Goal: Information Seeking & Learning: Check status

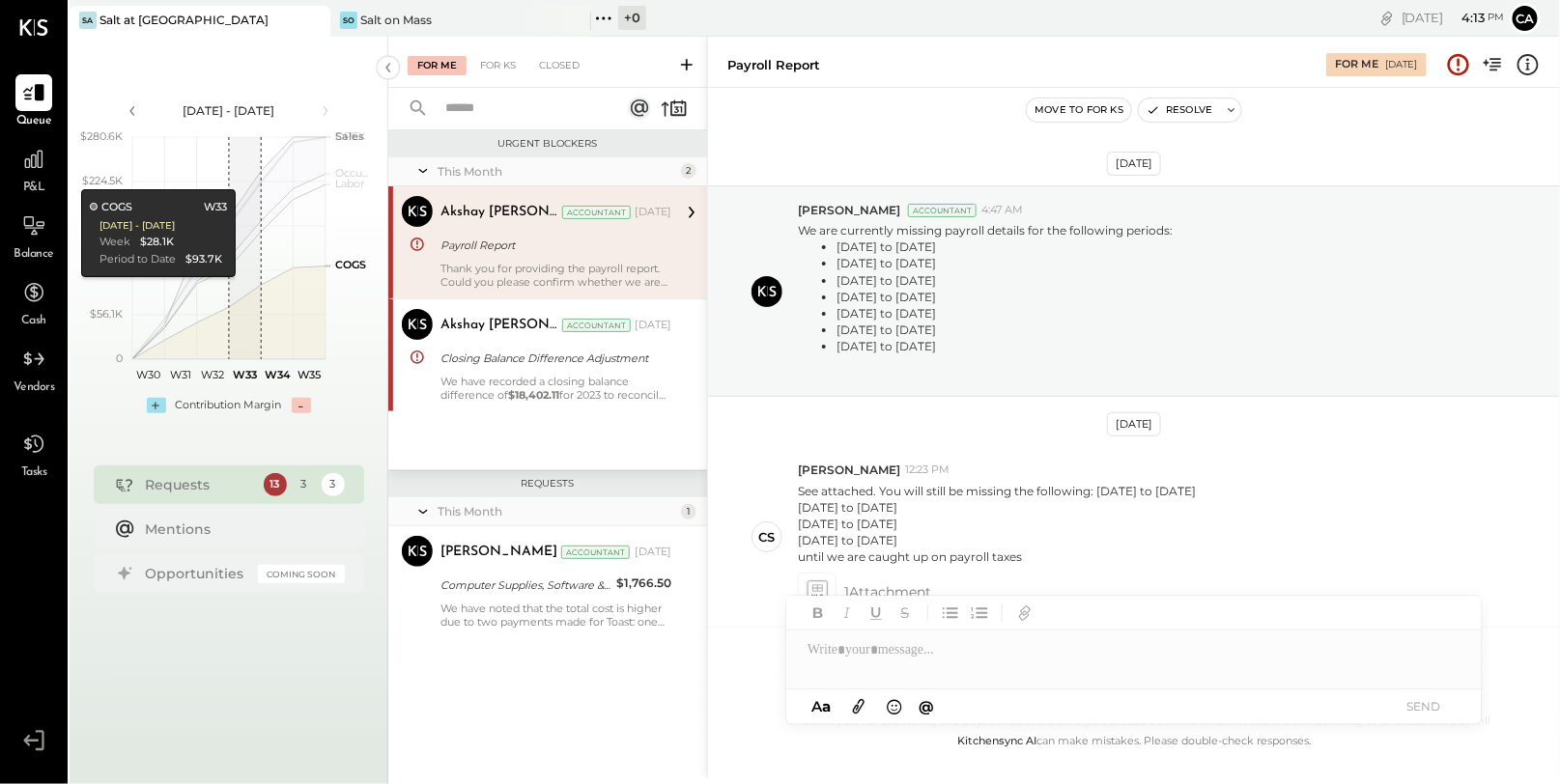
scroll to position [249, 0]
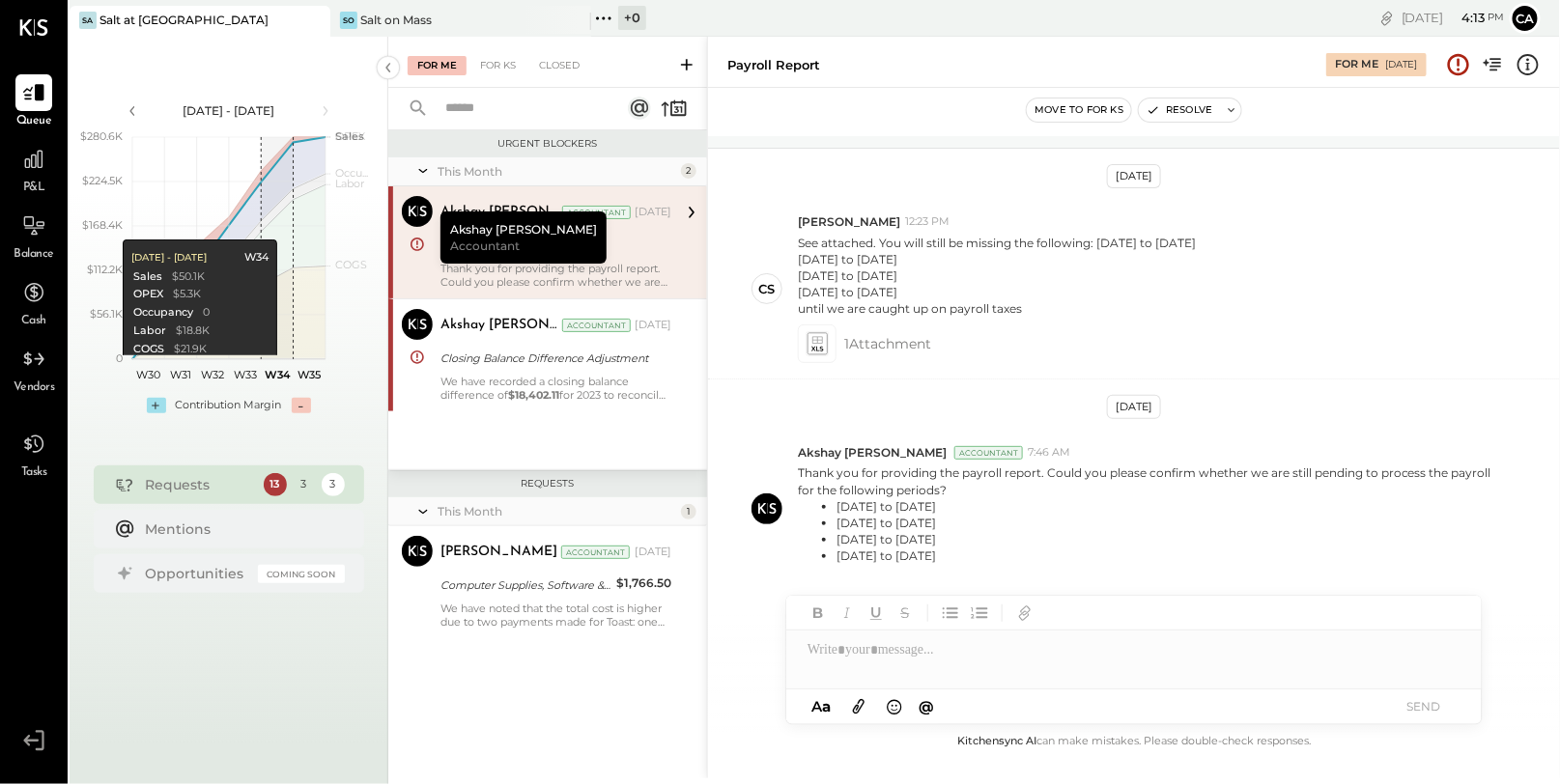
click at [235, 487] on div "Requests" at bounding box center [200, 484] width 109 height 20
click at [426, 177] on icon at bounding box center [423, 170] width 20 height 48
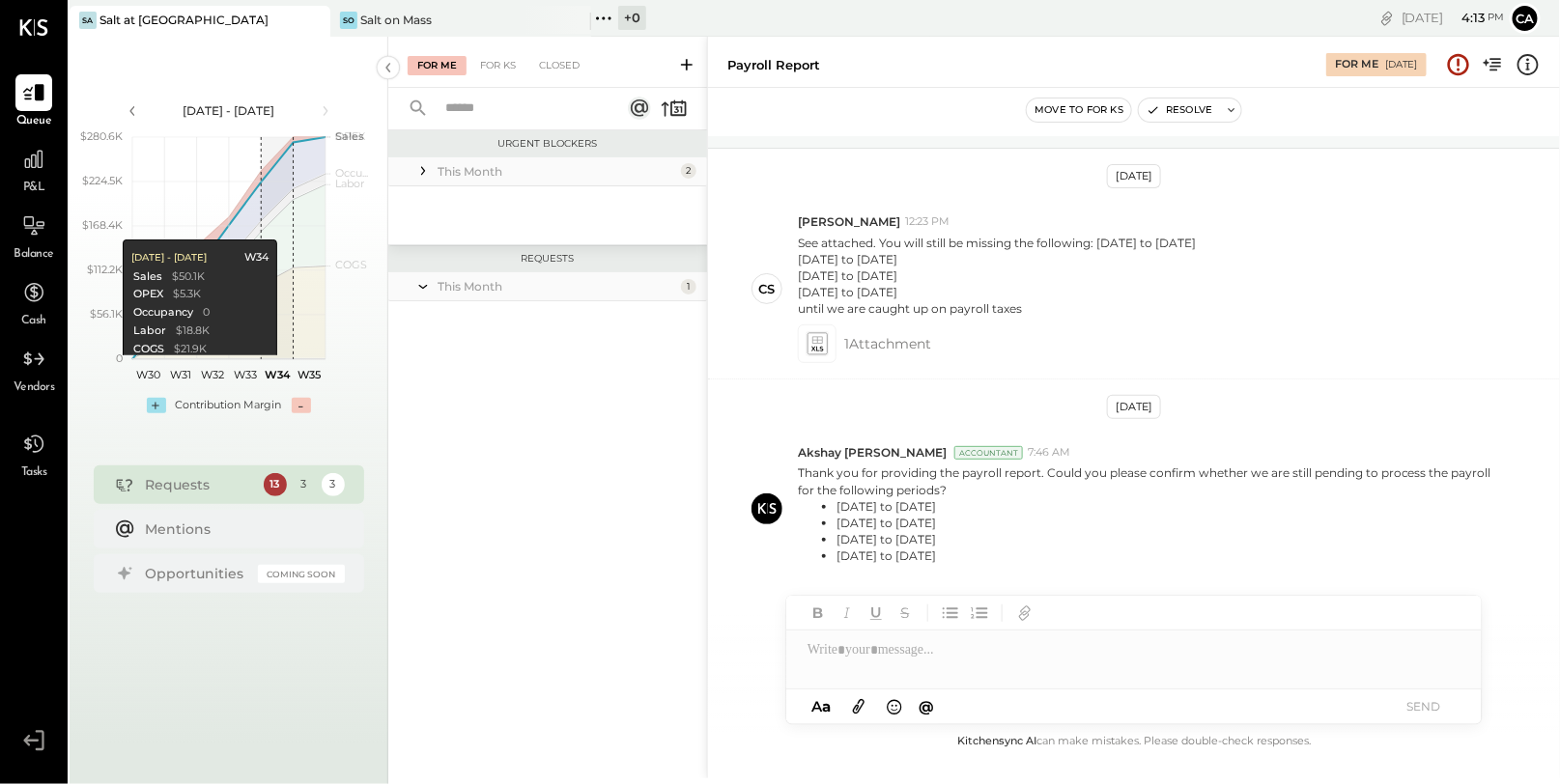
click at [426, 177] on icon at bounding box center [423, 171] width 20 height 20
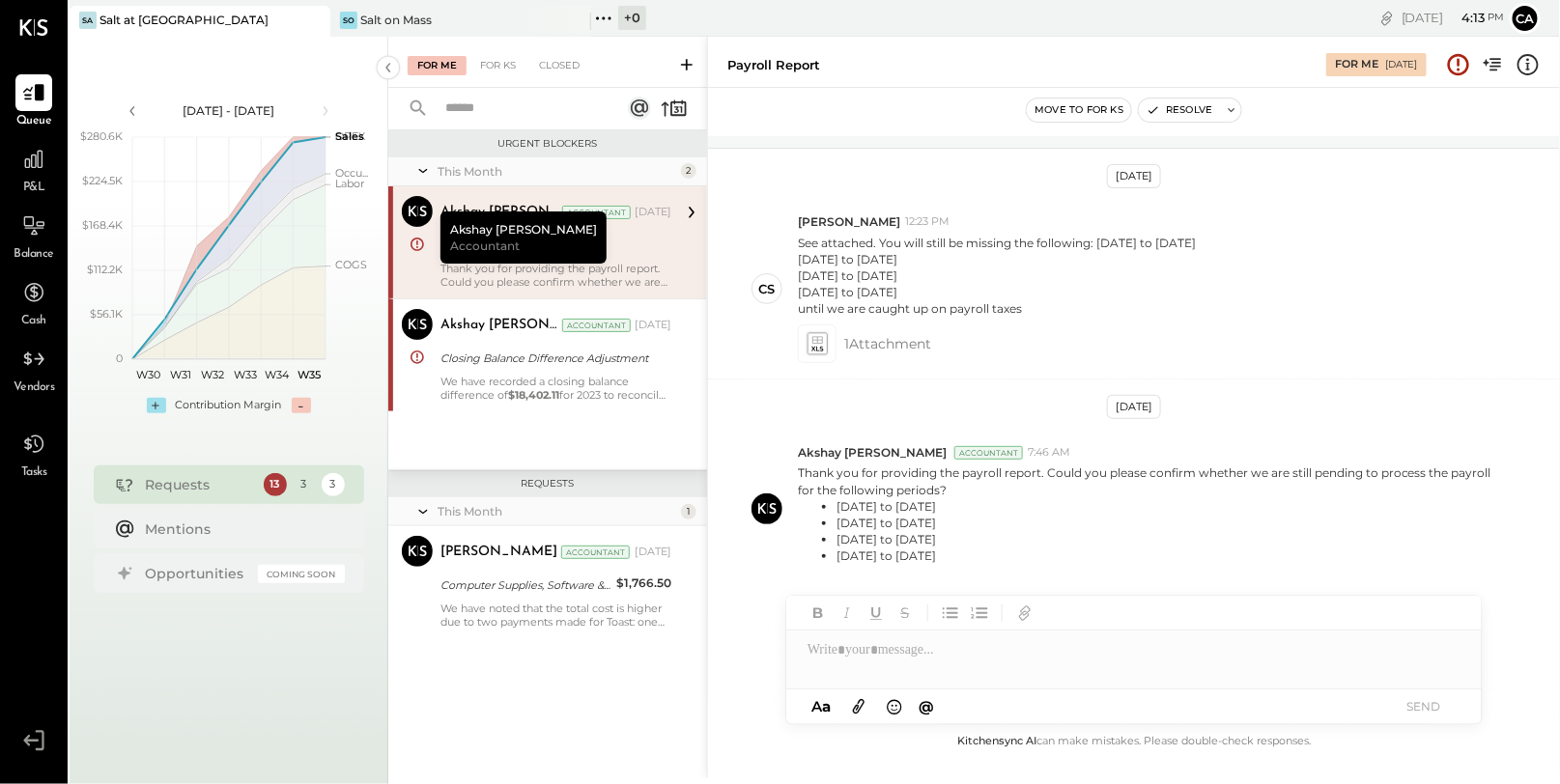
click at [650, 225] on div "Akshay [PERSON_NAME] Accountant [DATE]" at bounding box center [556, 212] width 231 height 27
click at [990, 658] on div at bounding box center [1134, 659] width 695 height 58
click at [1424, 715] on button "SEND" at bounding box center [1424, 706] width 77 height 26
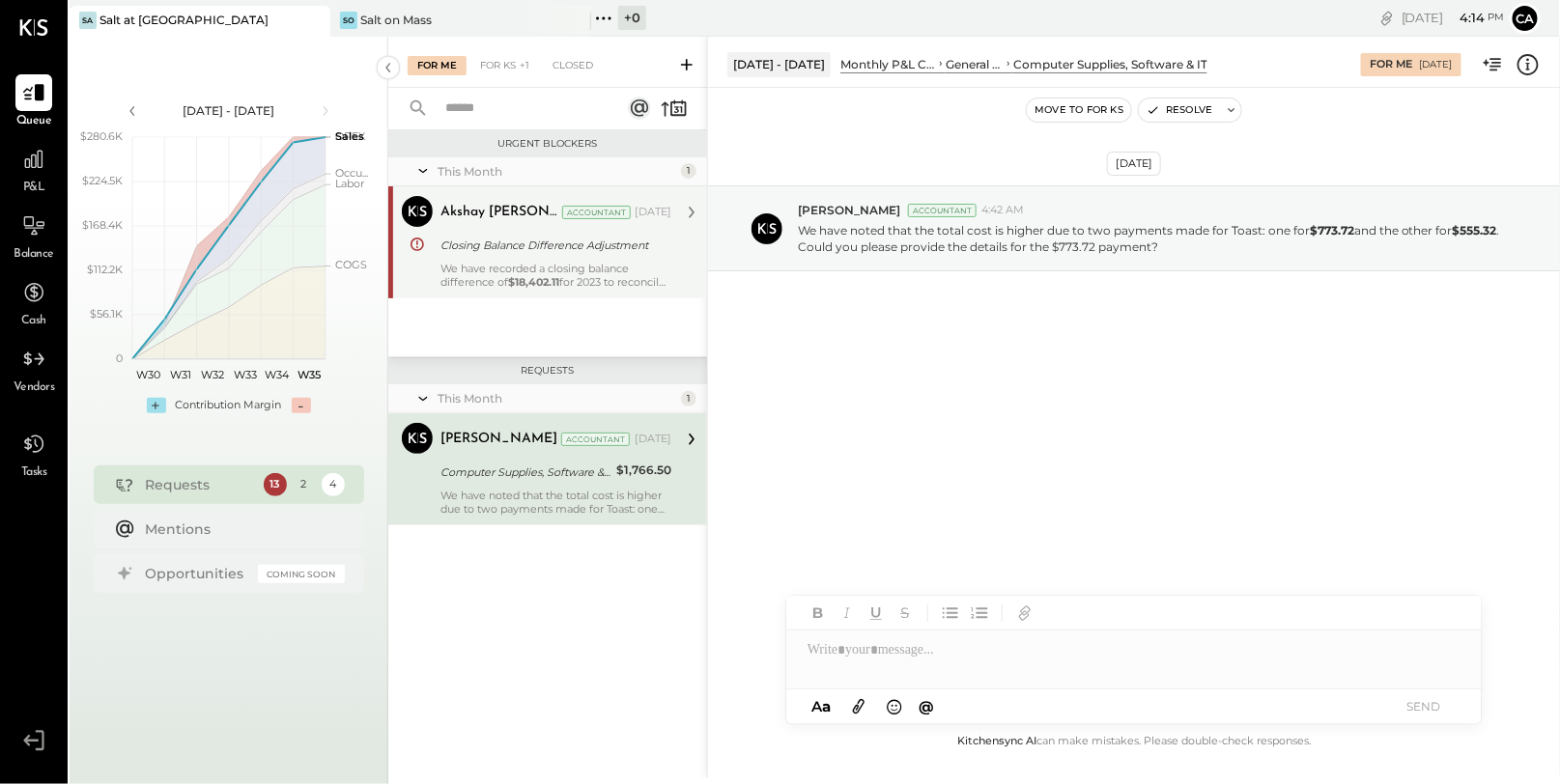
click at [564, 263] on div "We have recorded a closing balance difference of $18,402.11 for 2023 to reconci…" at bounding box center [556, 275] width 231 height 27
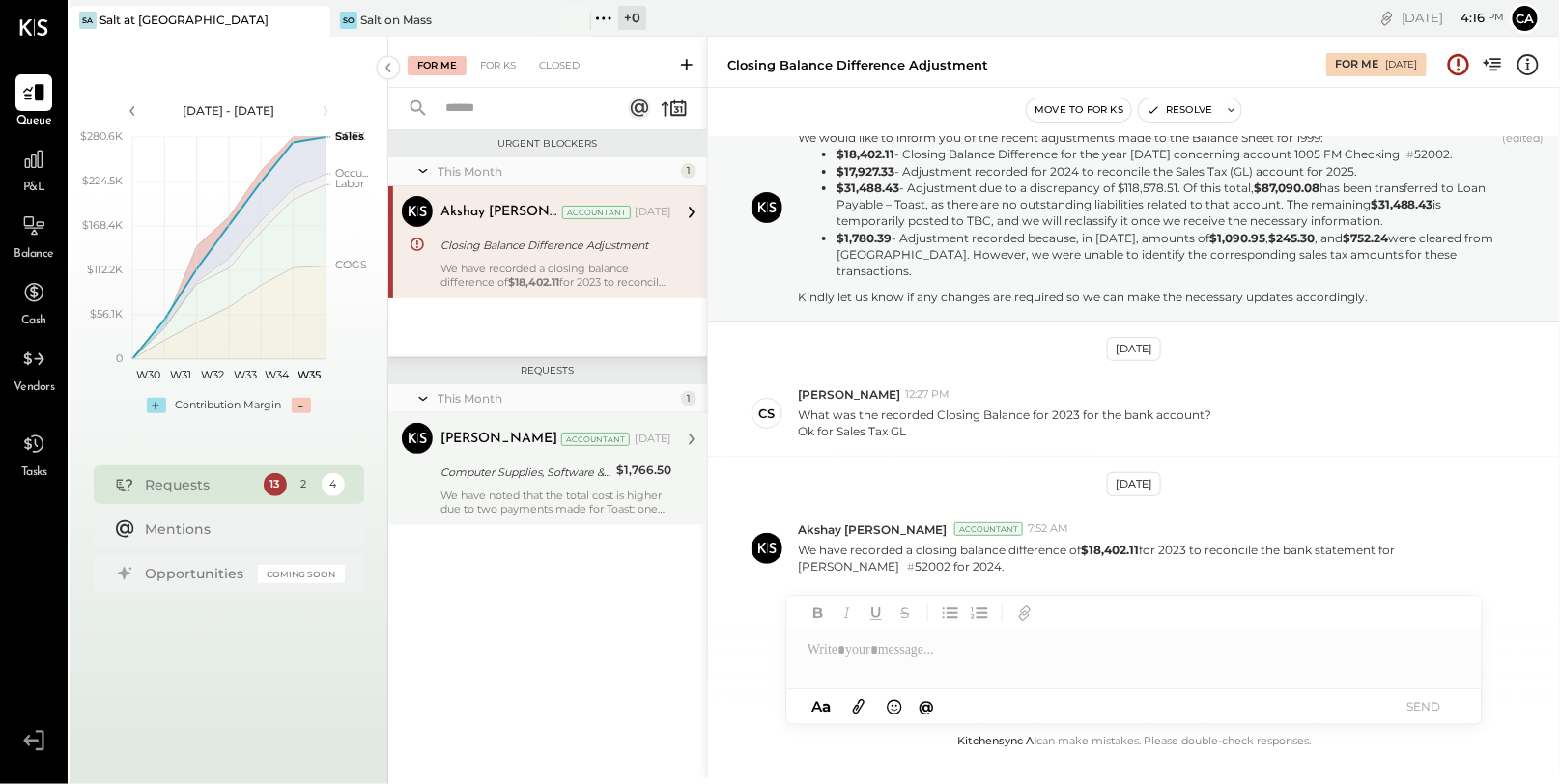
click at [578, 490] on div "We have noted that the total cost is higher due to two payments made for Toast:…" at bounding box center [556, 502] width 231 height 27
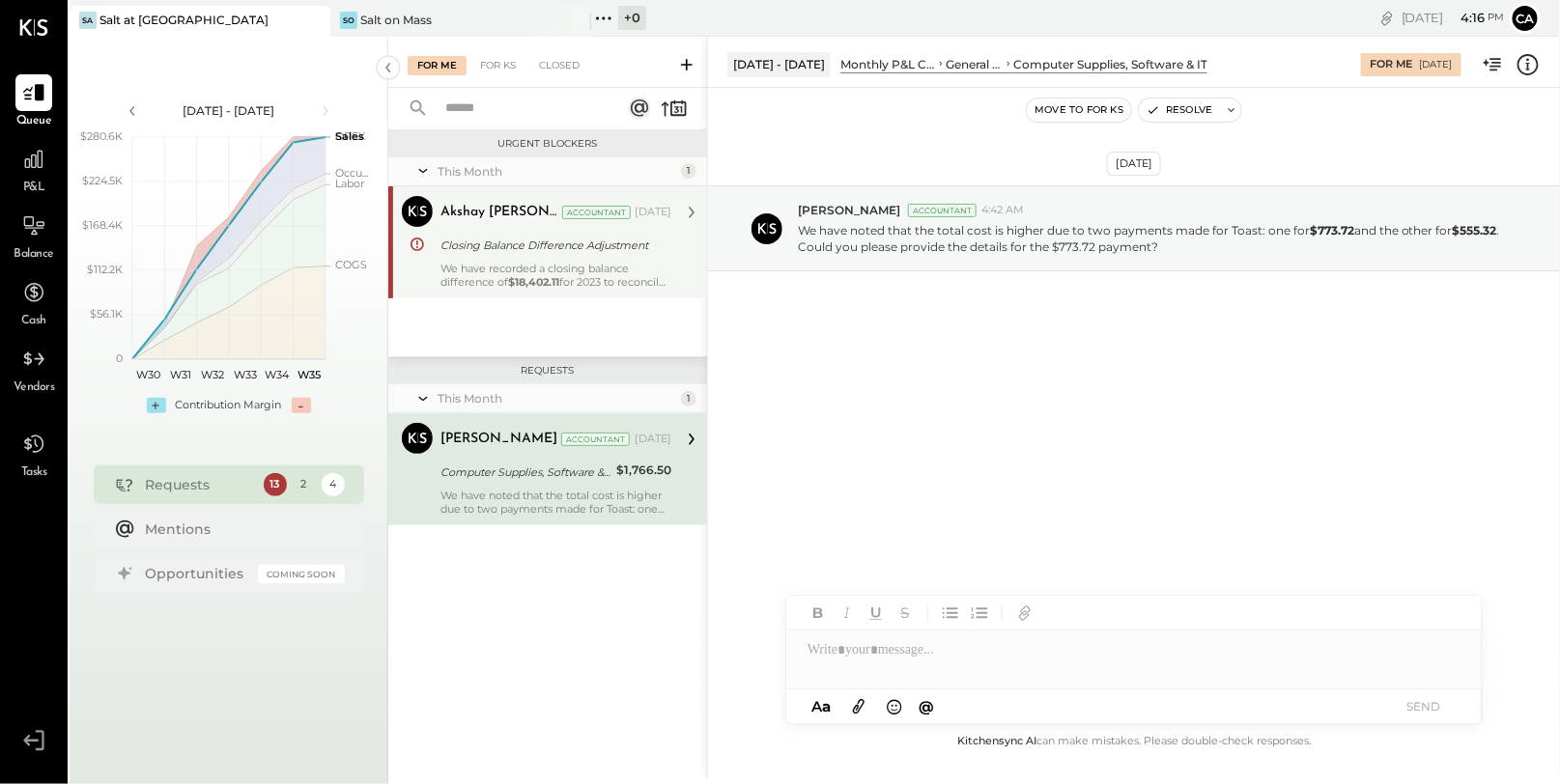
click at [570, 278] on div "We have recorded a closing balance difference of $18,402.11 for 2023 to reconci…" at bounding box center [556, 275] width 231 height 27
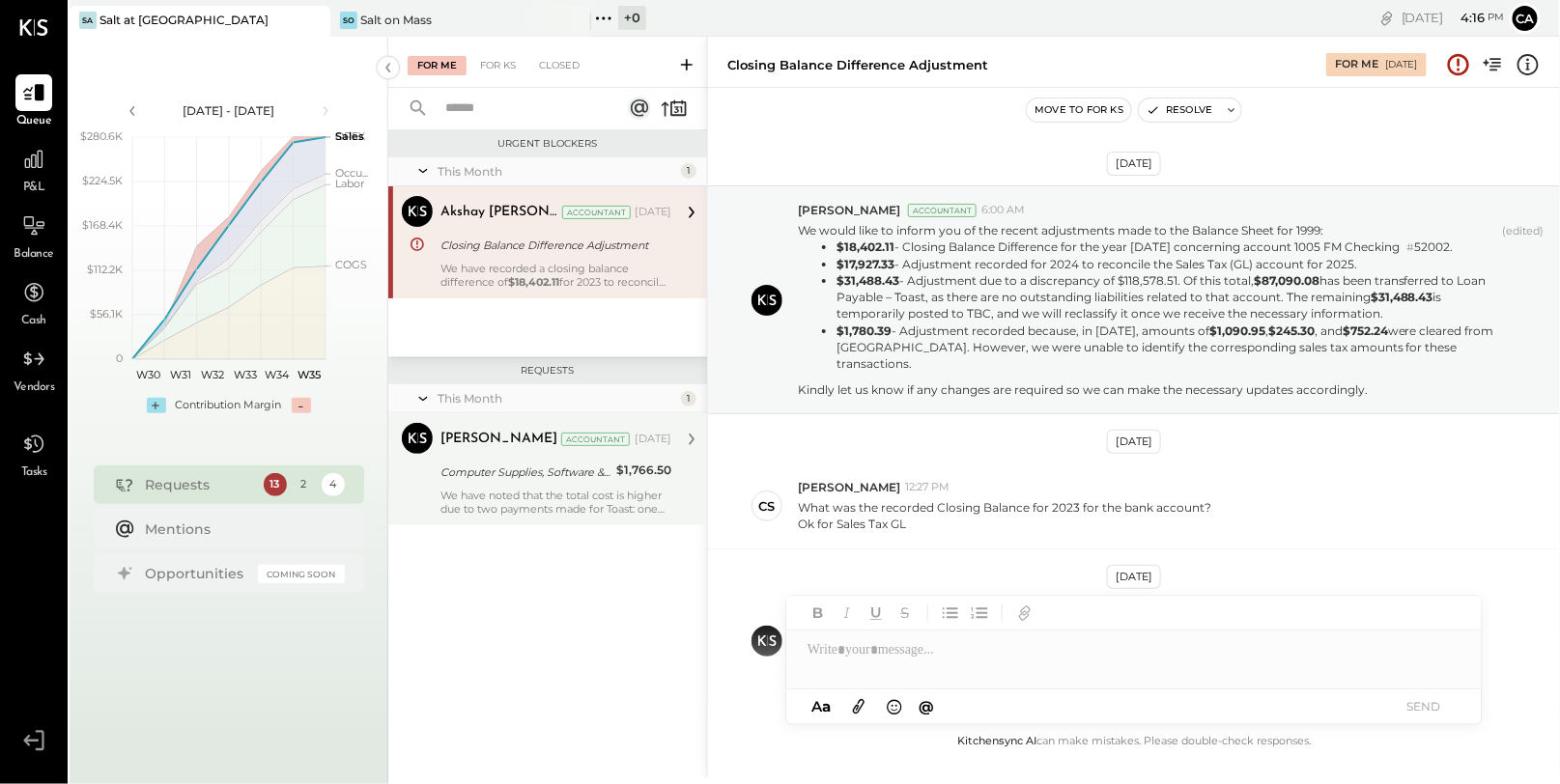
scroll to position [93, 0]
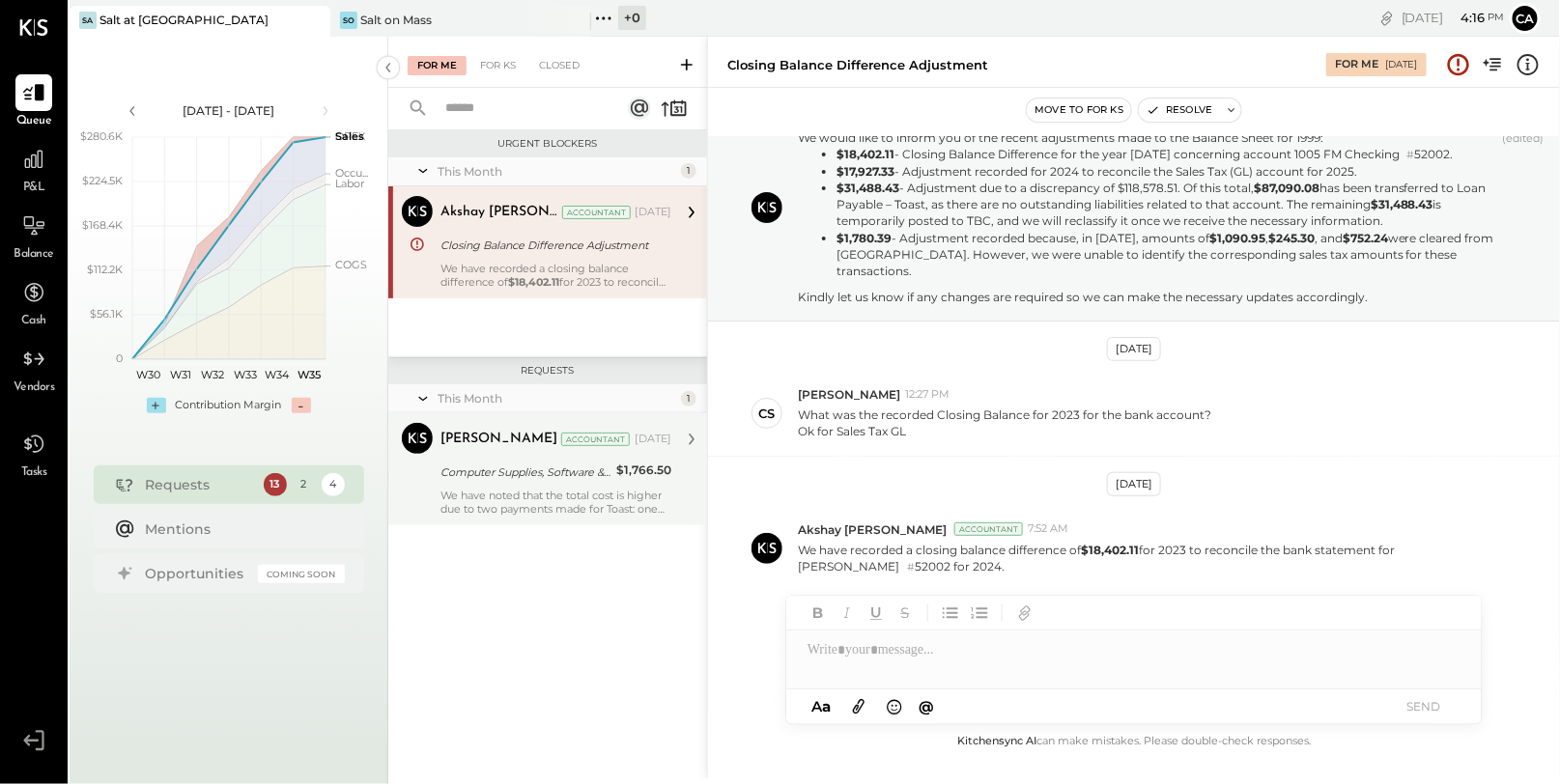
click at [513, 461] on div "Computer Supplies, Software & IT" at bounding box center [526, 473] width 170 height 23
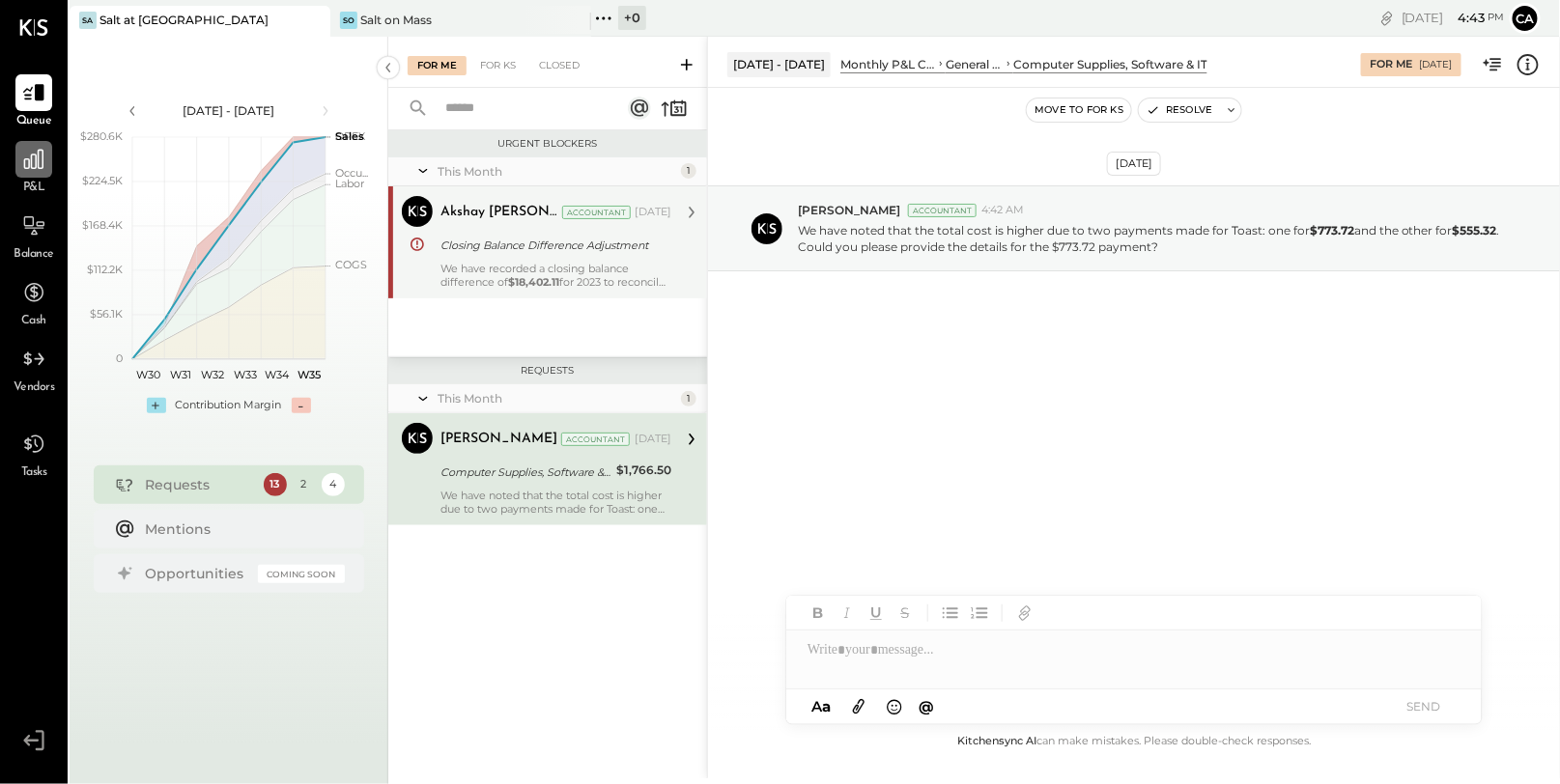
click at [38, 171] on icon at bounding box center [34, 160] width 25 height 25
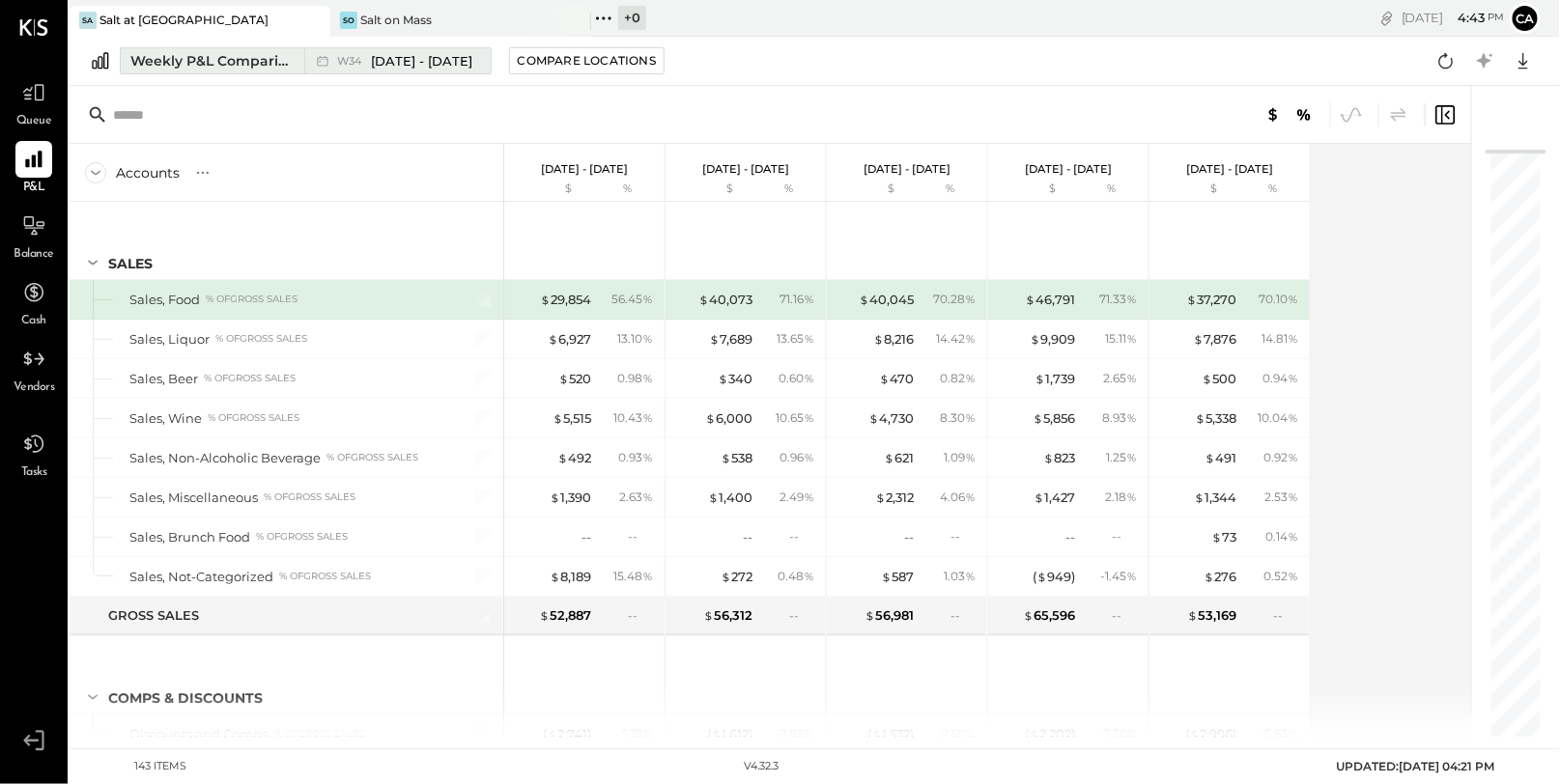
click at [452, 52] on span "[DATE] - [DATE]" at bounding box center [423, 61] width 102 height 19
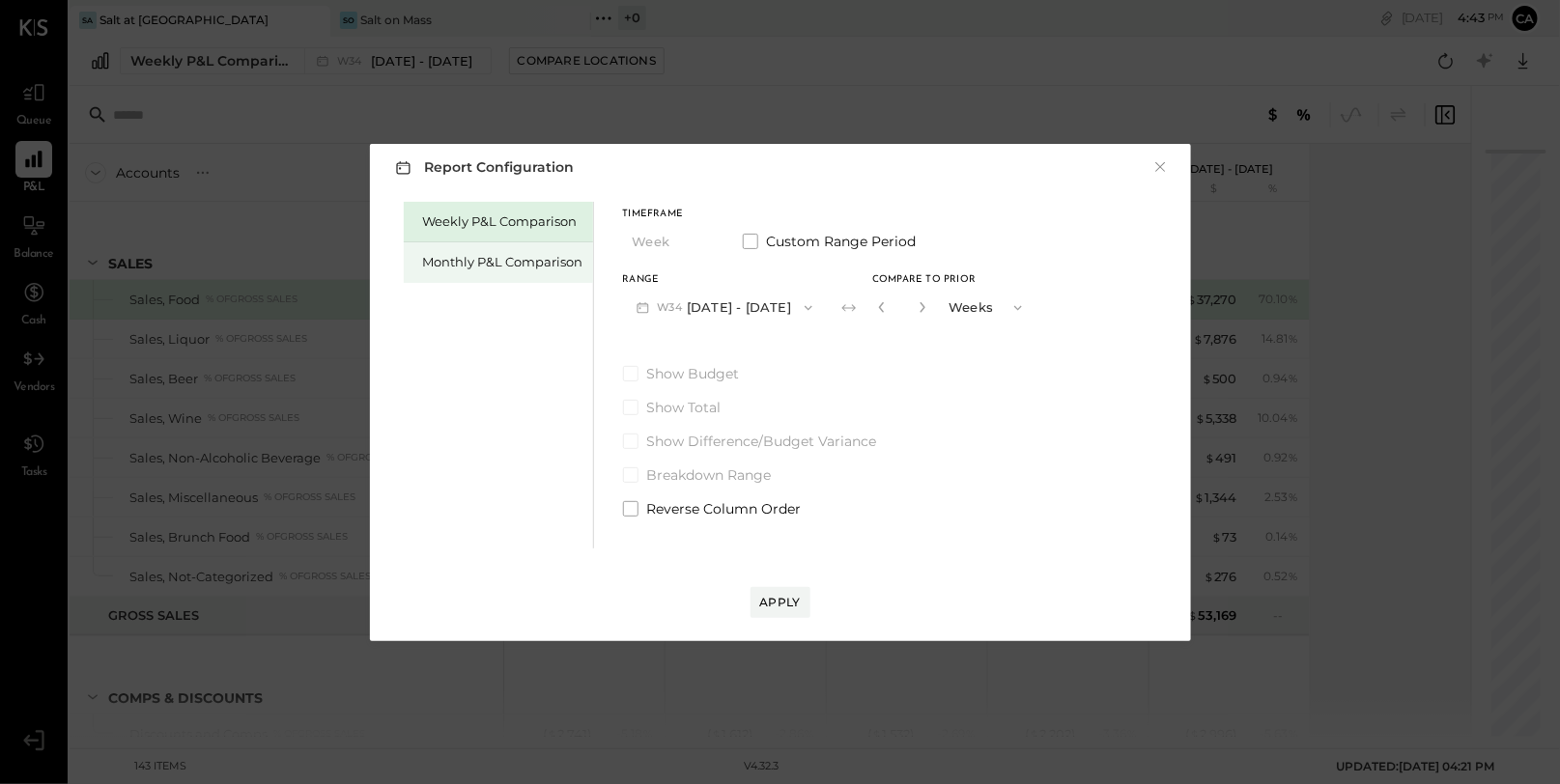
click at [512, 250] on div "Monthly P&L Comparison" at bounding box center [497, 262] width 189 height 40
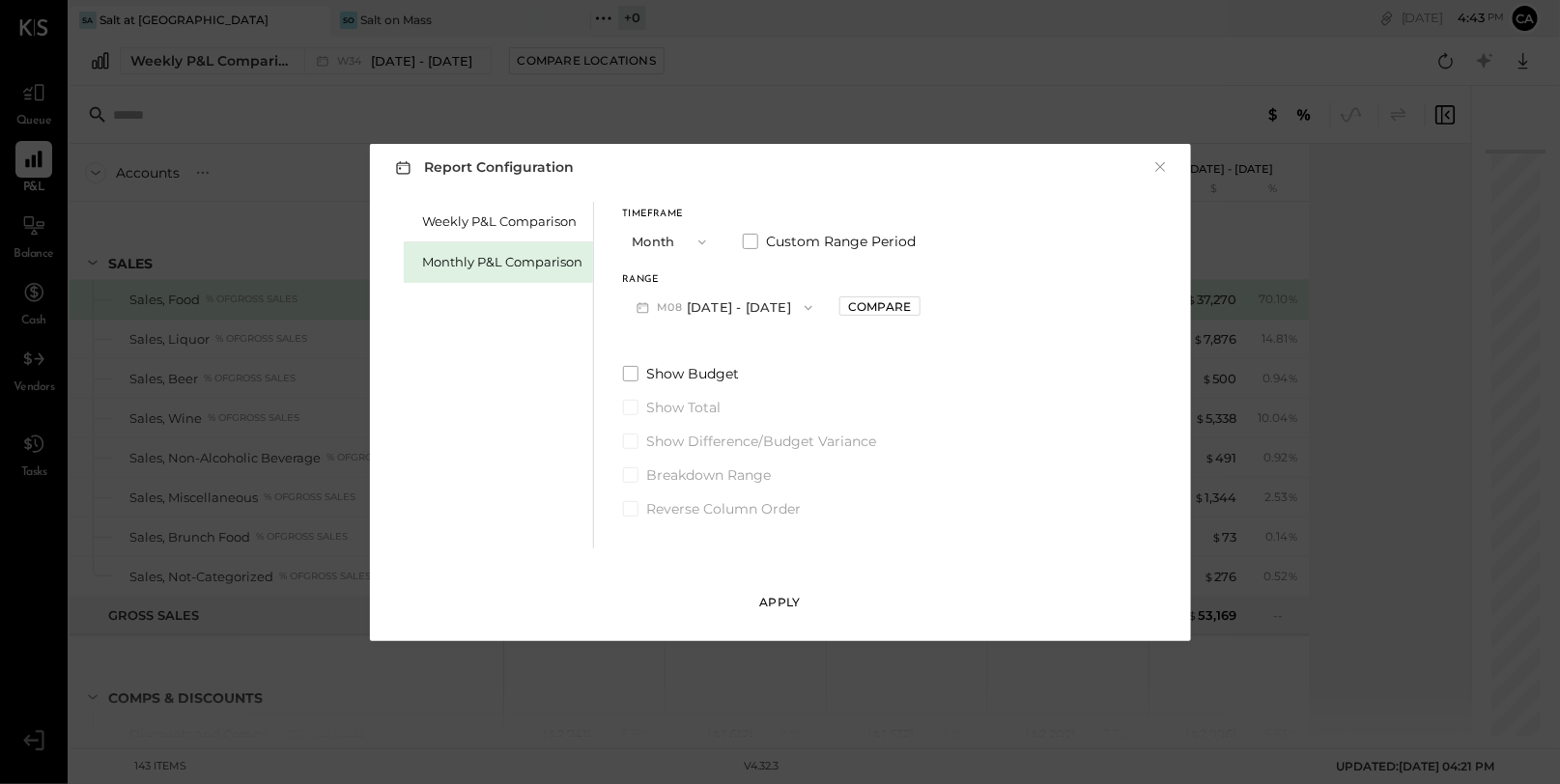
click at [776, 615] on button "Apply" at bounding box center [780, 603] width 60 height 31
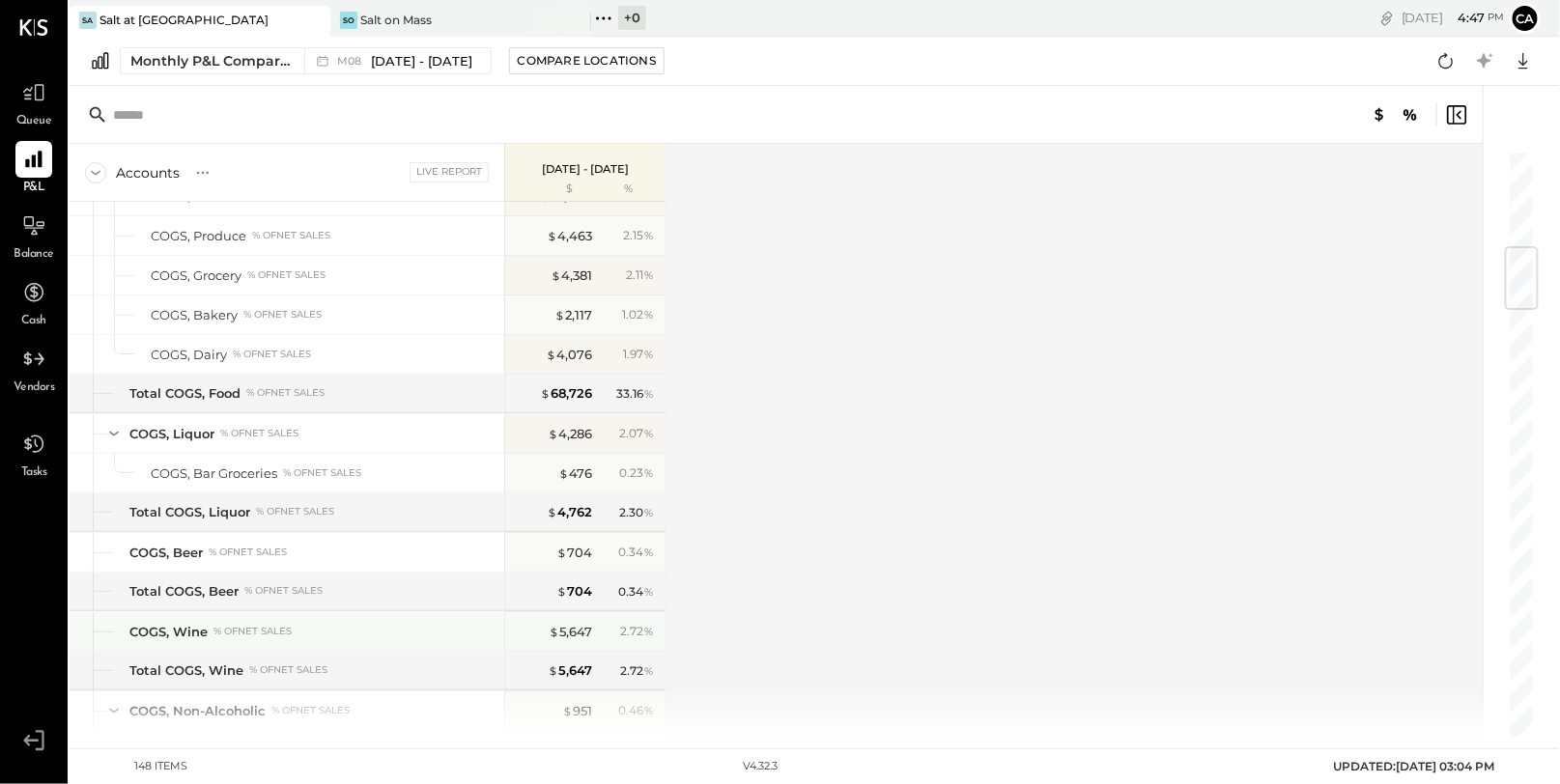
scroll to position [823, 0]
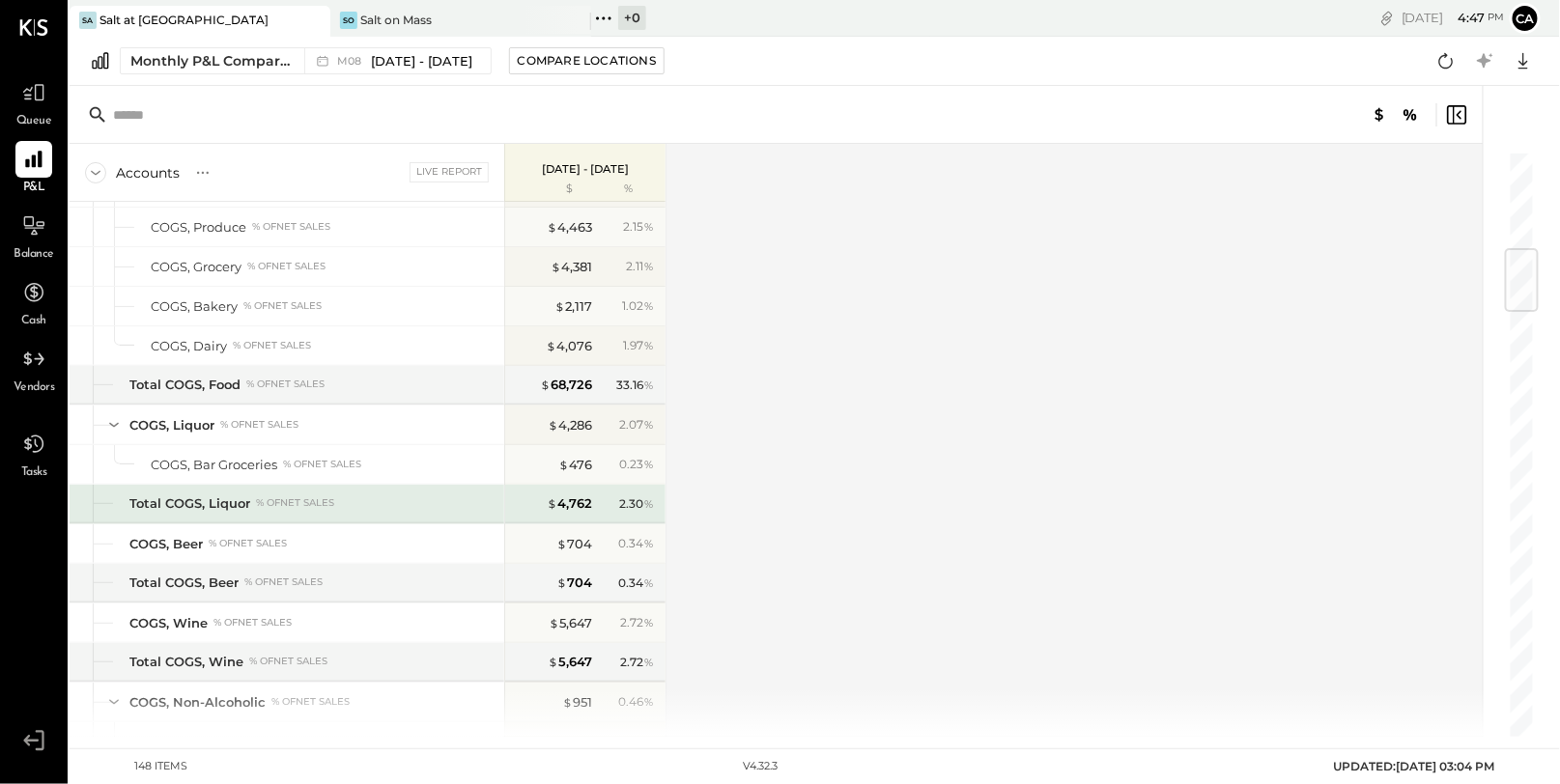
click at [582, 484] on div "$ 4,762 2.30 %" at bounding box center [588, 503] width 145 height 38
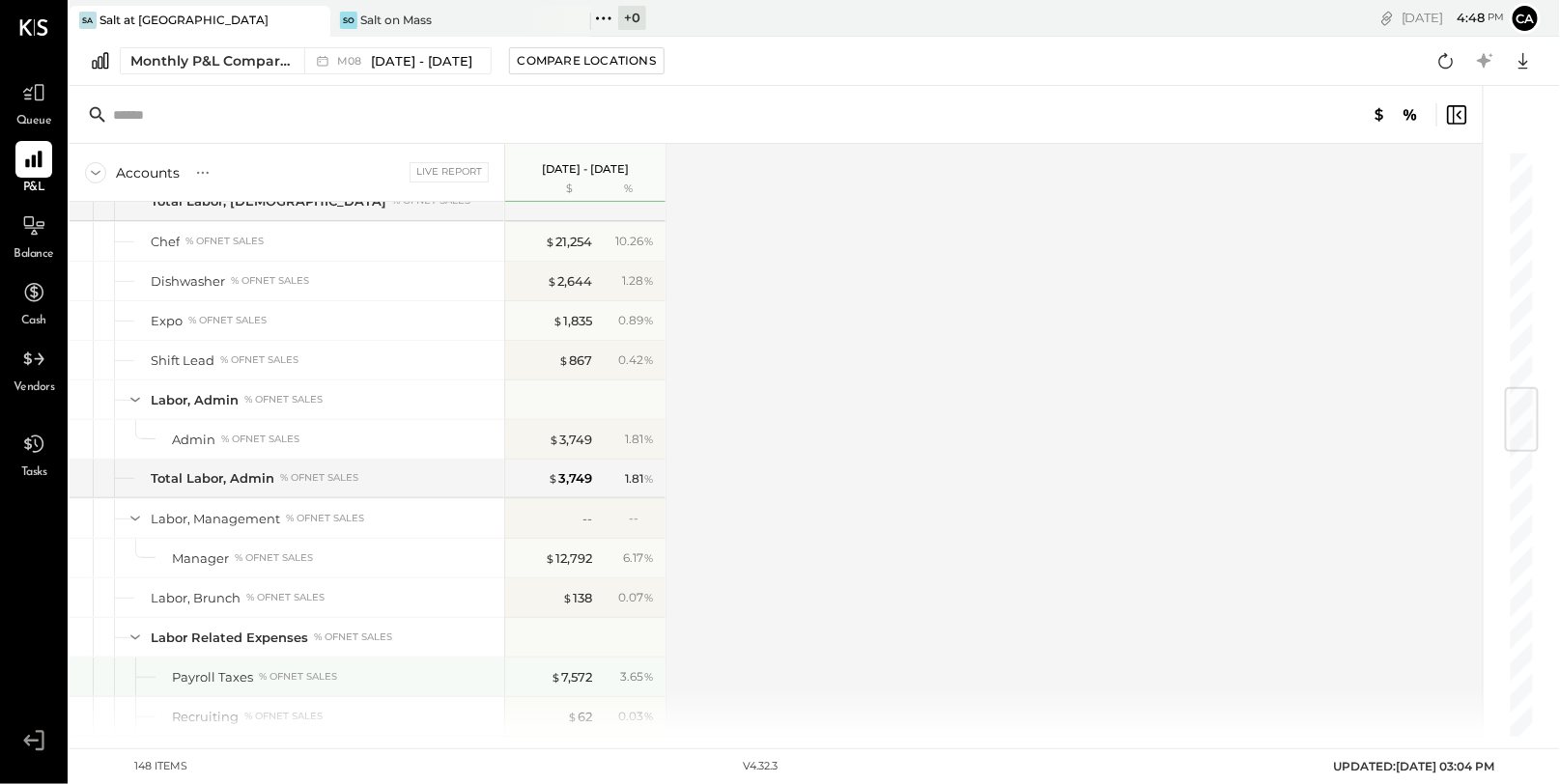
scroll to position [1995, 0]
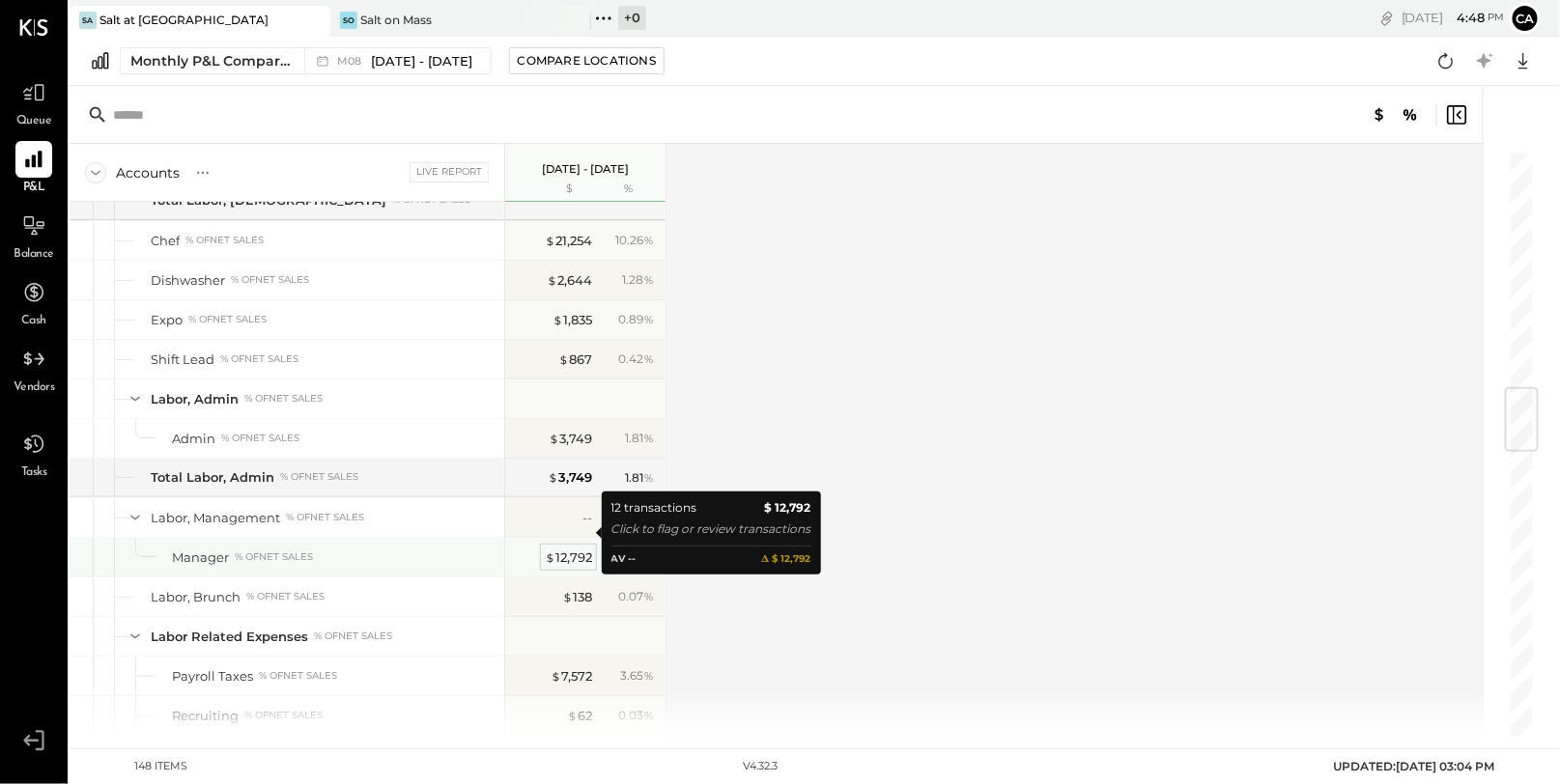
click at [572, 548] on div "$ 12,792" at bounding box center [568, 557] width 47 height 19
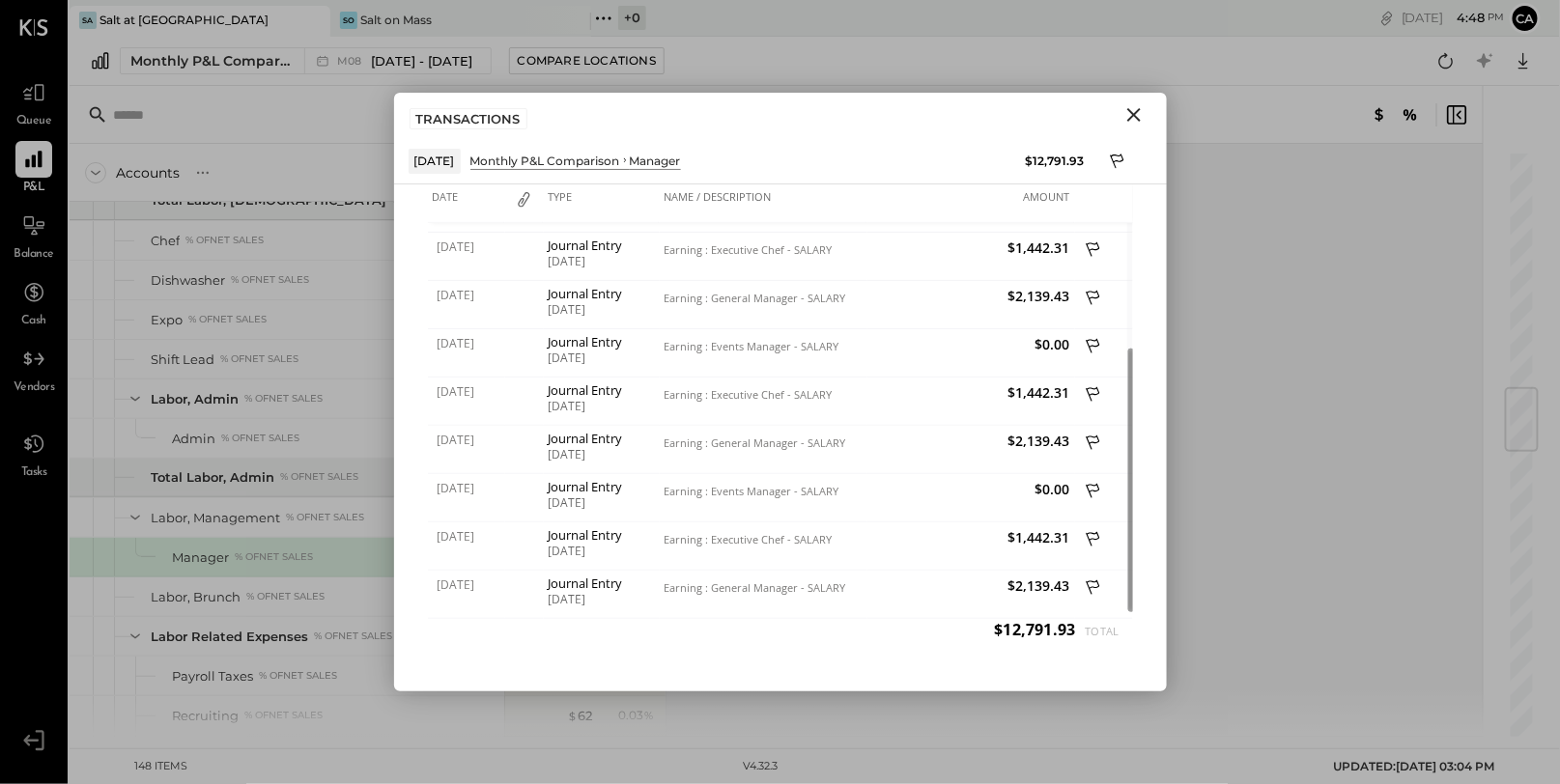
click at [1137, 110] on icon "Close" at bounding box center [1134, 115] width 14 height 14
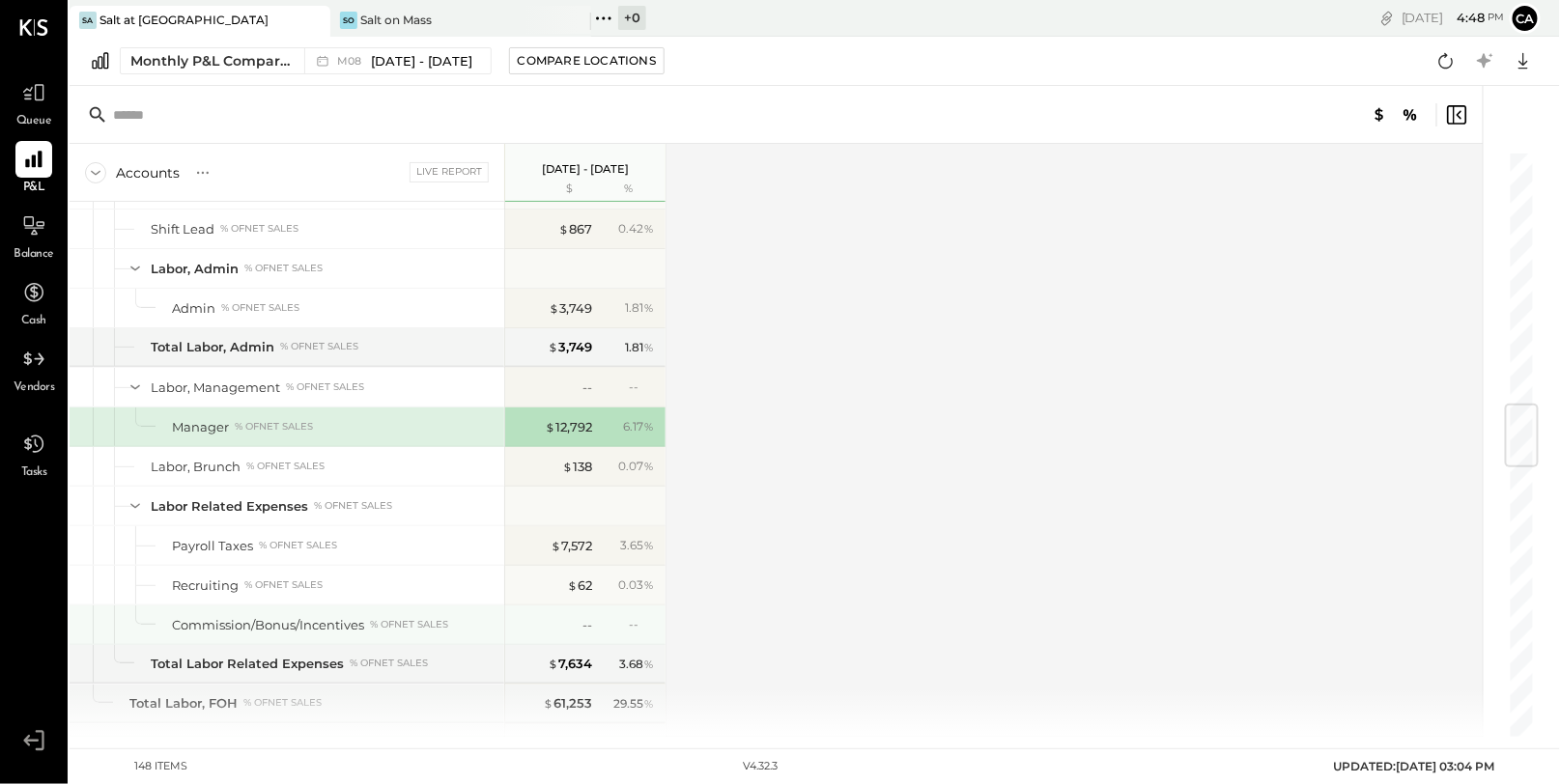
scroll to position [2132, 0]
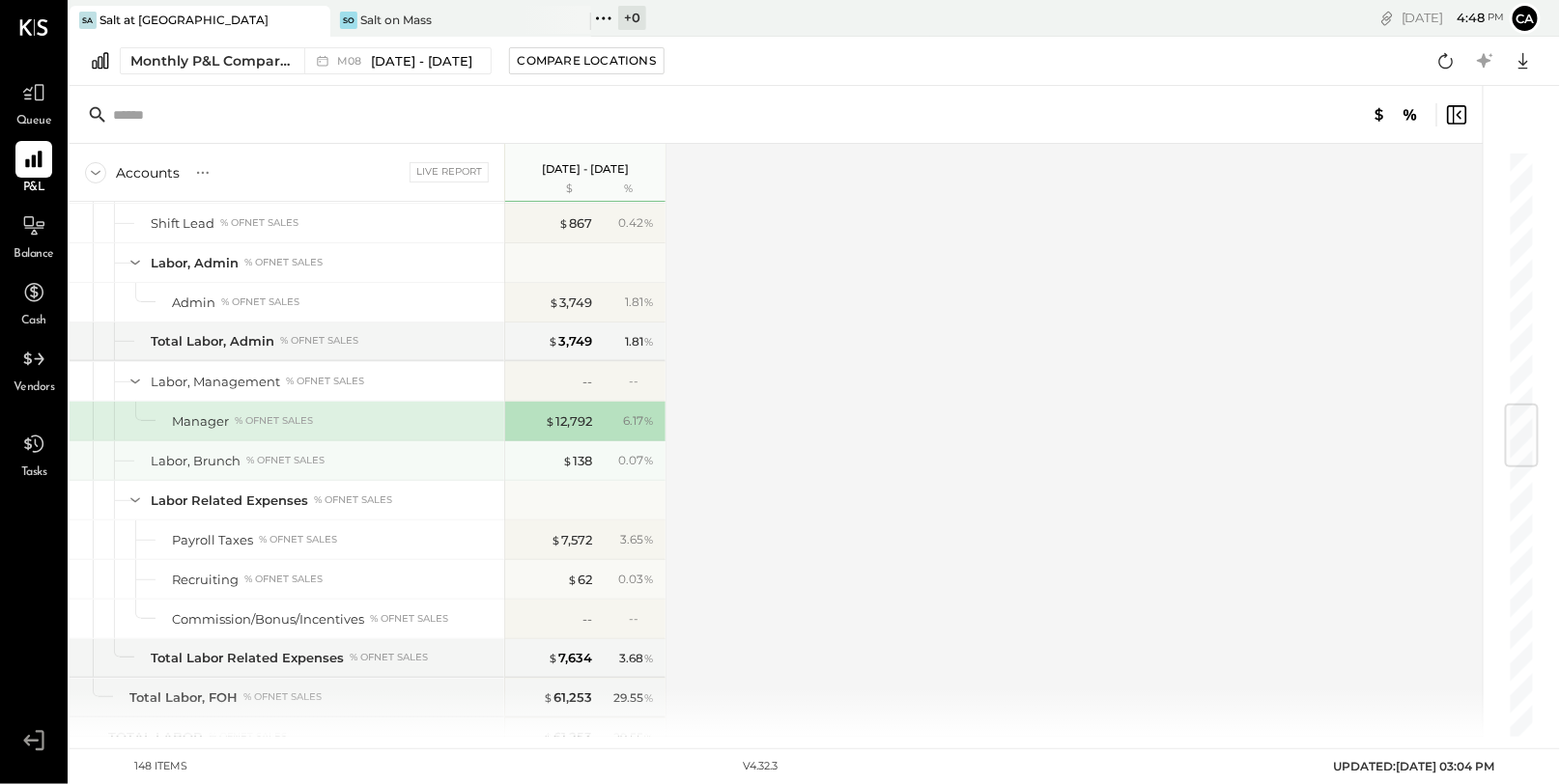
click at [579, 441] on div "$ 138 0.07 %" at bounding box center [588, 460] width 145 height 38
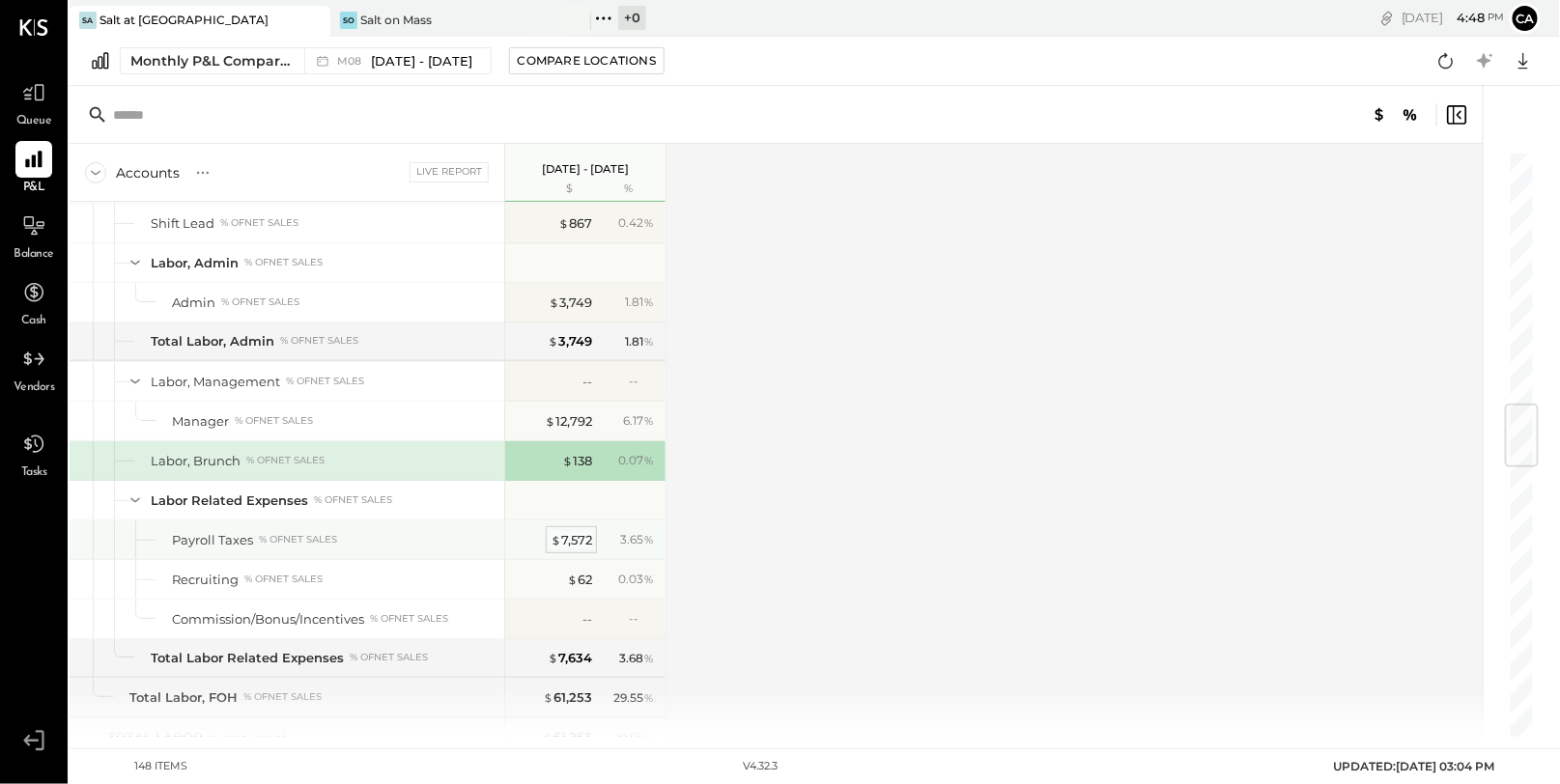
click at [579, 531] on div "$ 7,572" at bounding box center [571, 540] width 41 height 19
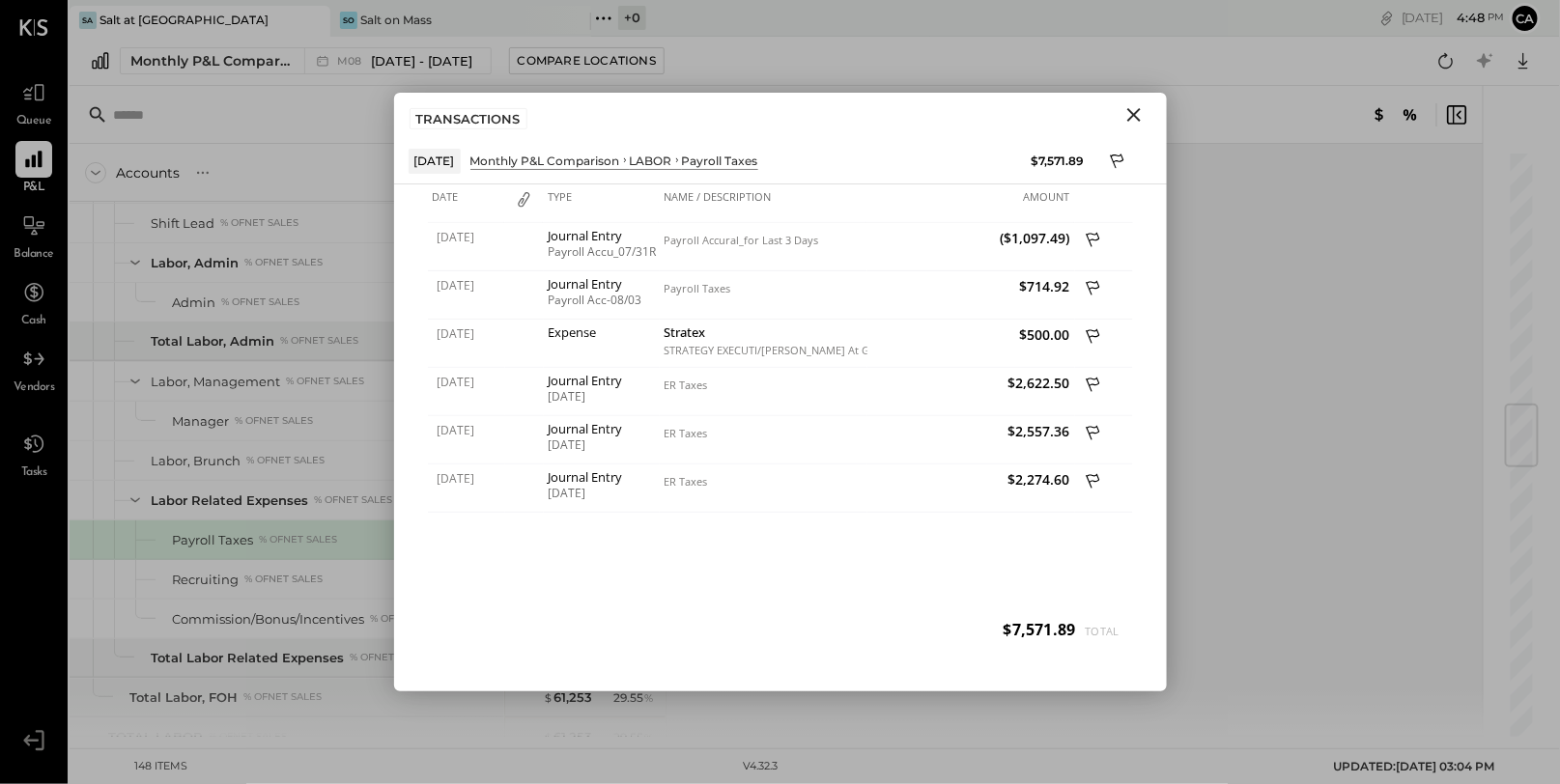
click at [1140, 115] on icon "Close" at bounding box center [1135, 115] width 24 height 23
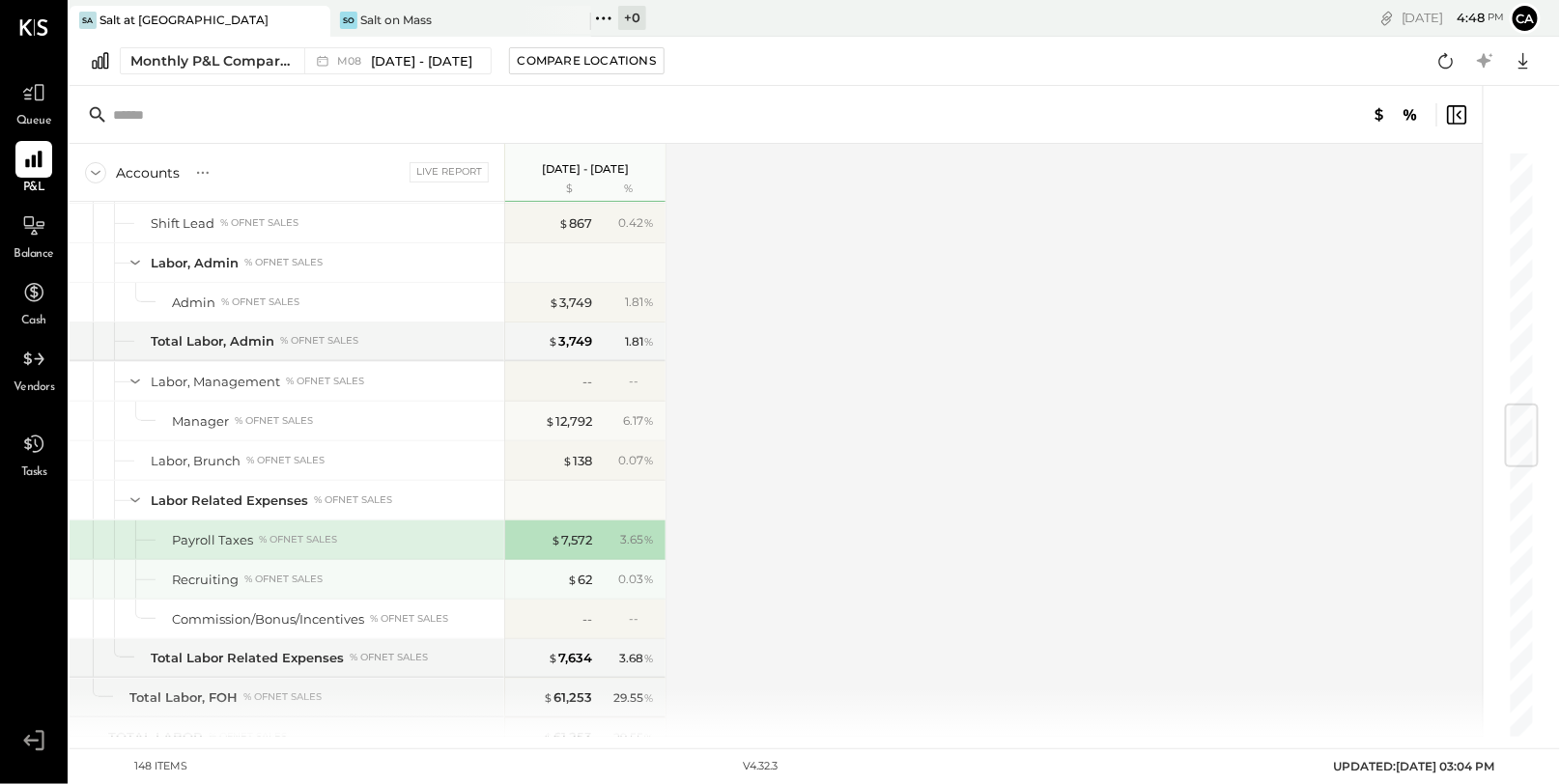
click at [554, 571] on div "$ 62" at bounding box center [553, 579] width 77 height 19
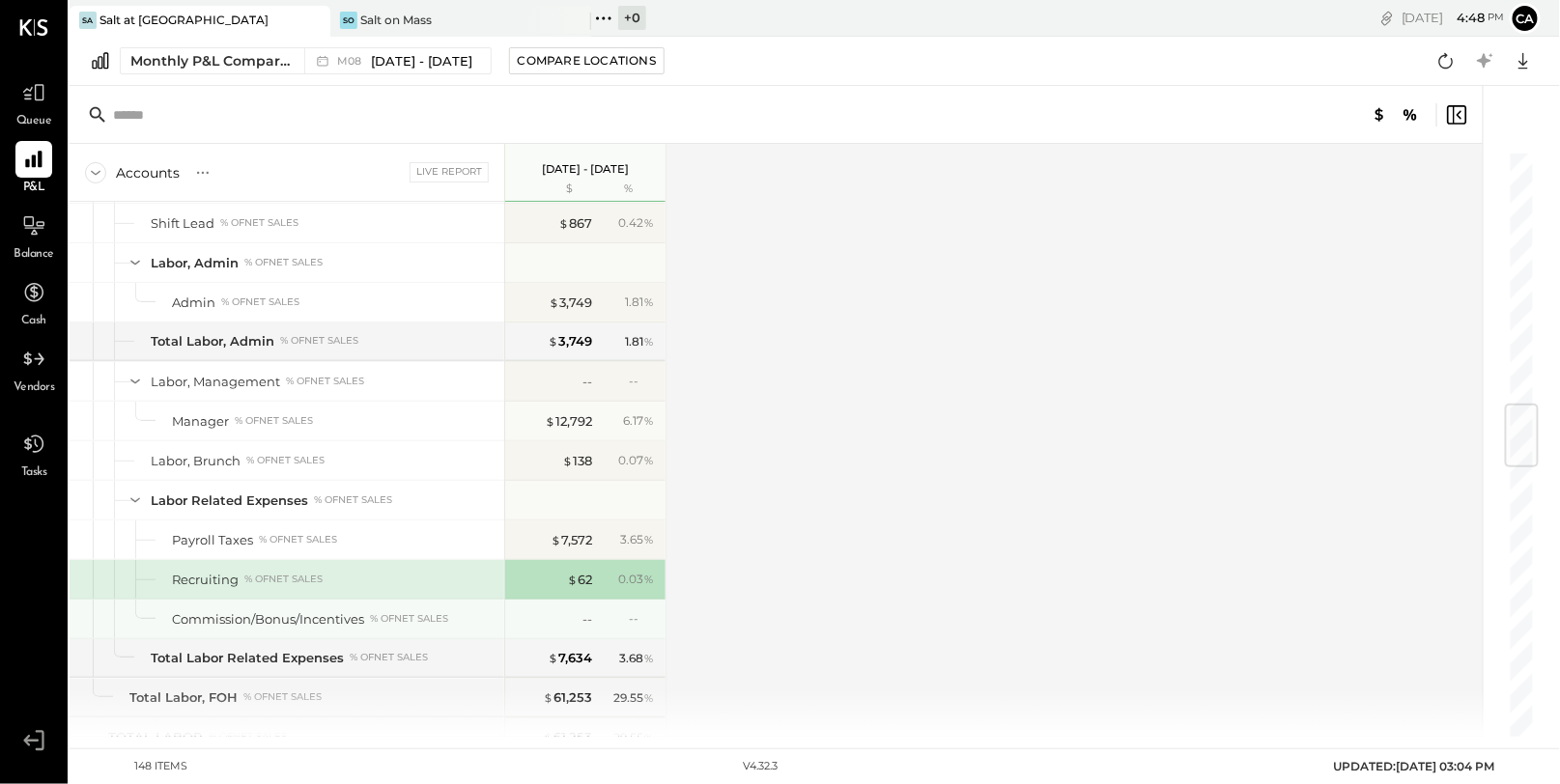
click at [544, 611] on div "--" at bounding box center [553, 620] width 77 height 19
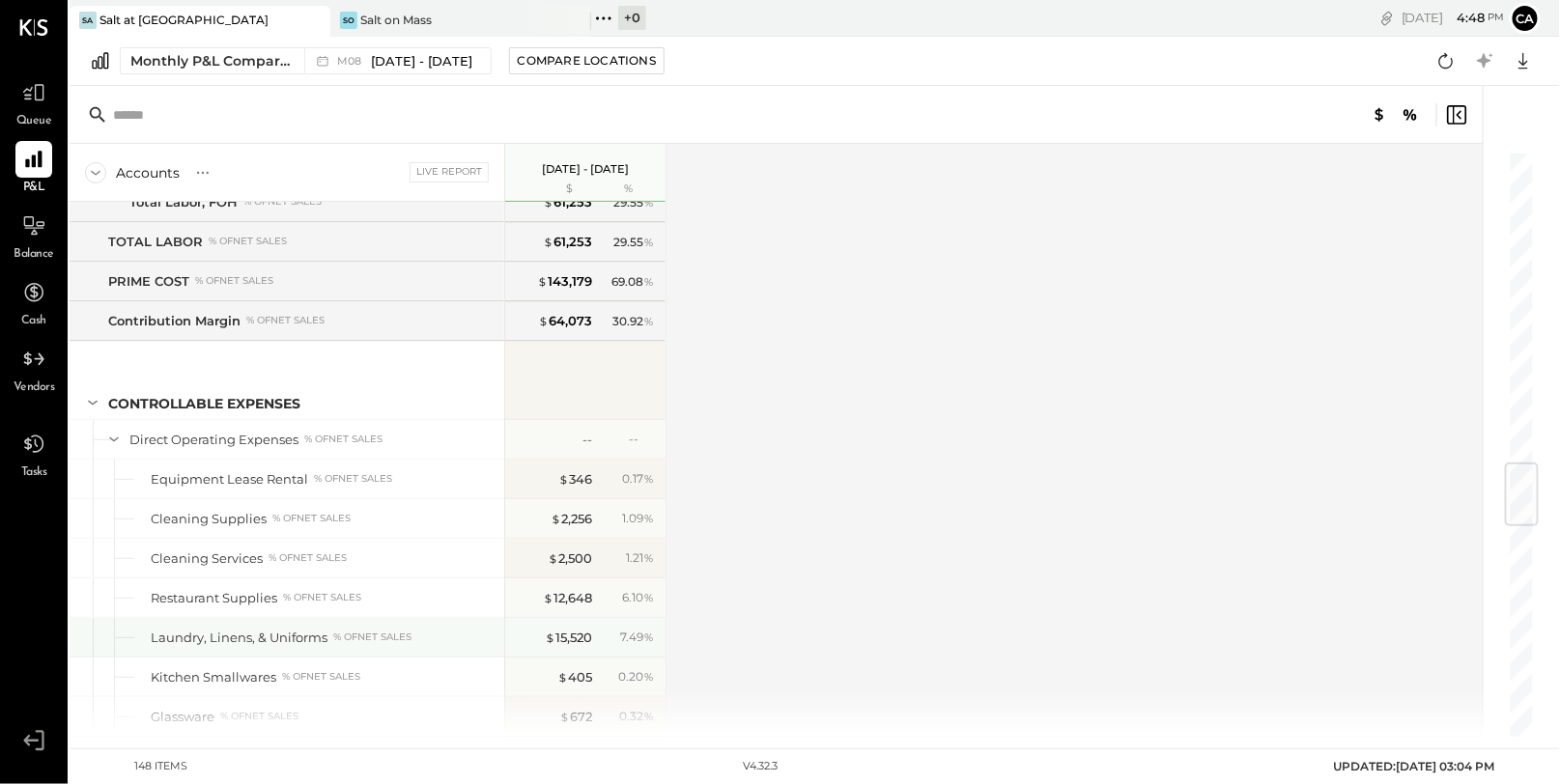
scroll to position [2629, 0]
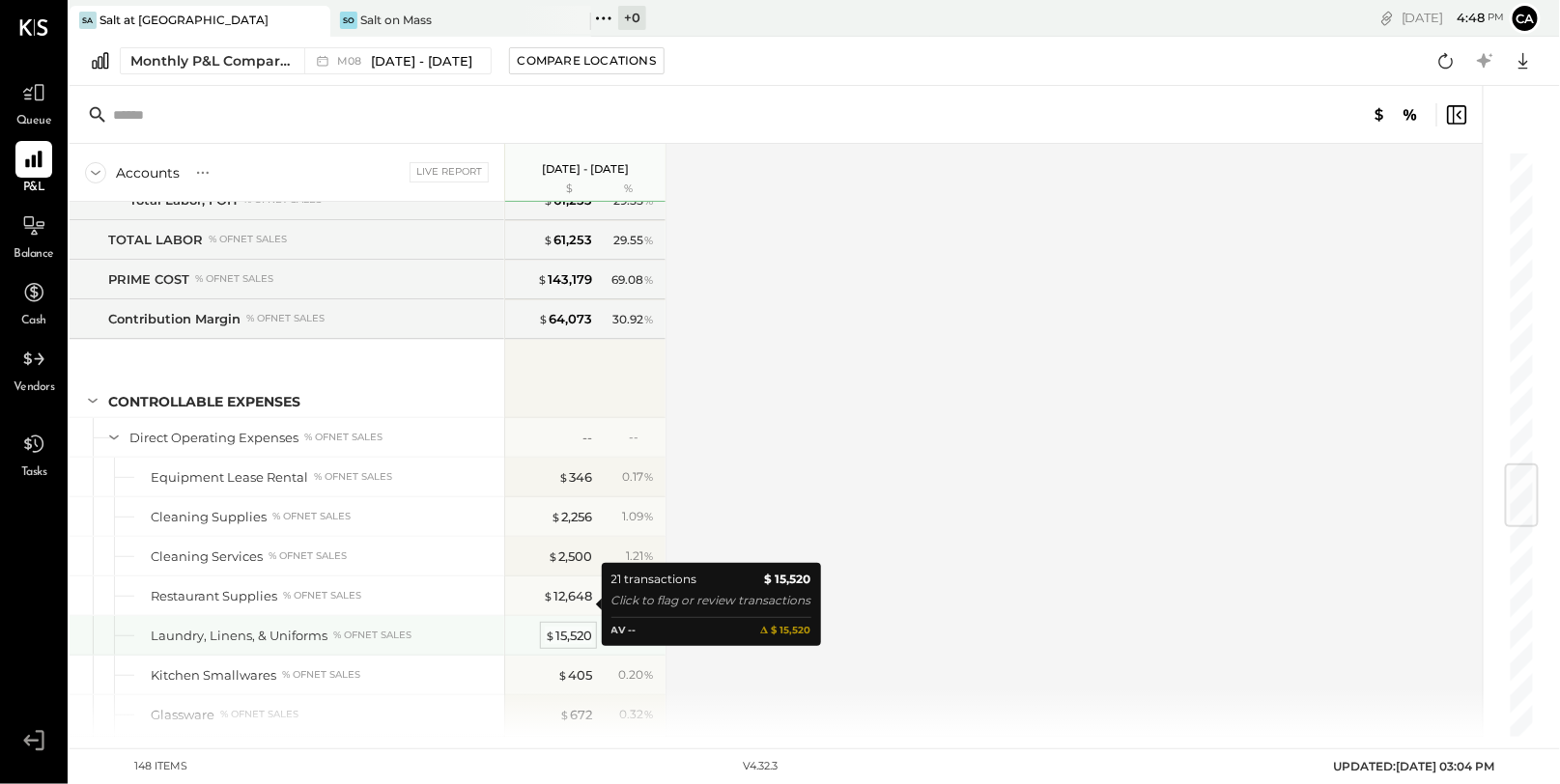
click at [569, 626] on div "$ 15,520" at bounding box center [568, 635] width 47 height 19
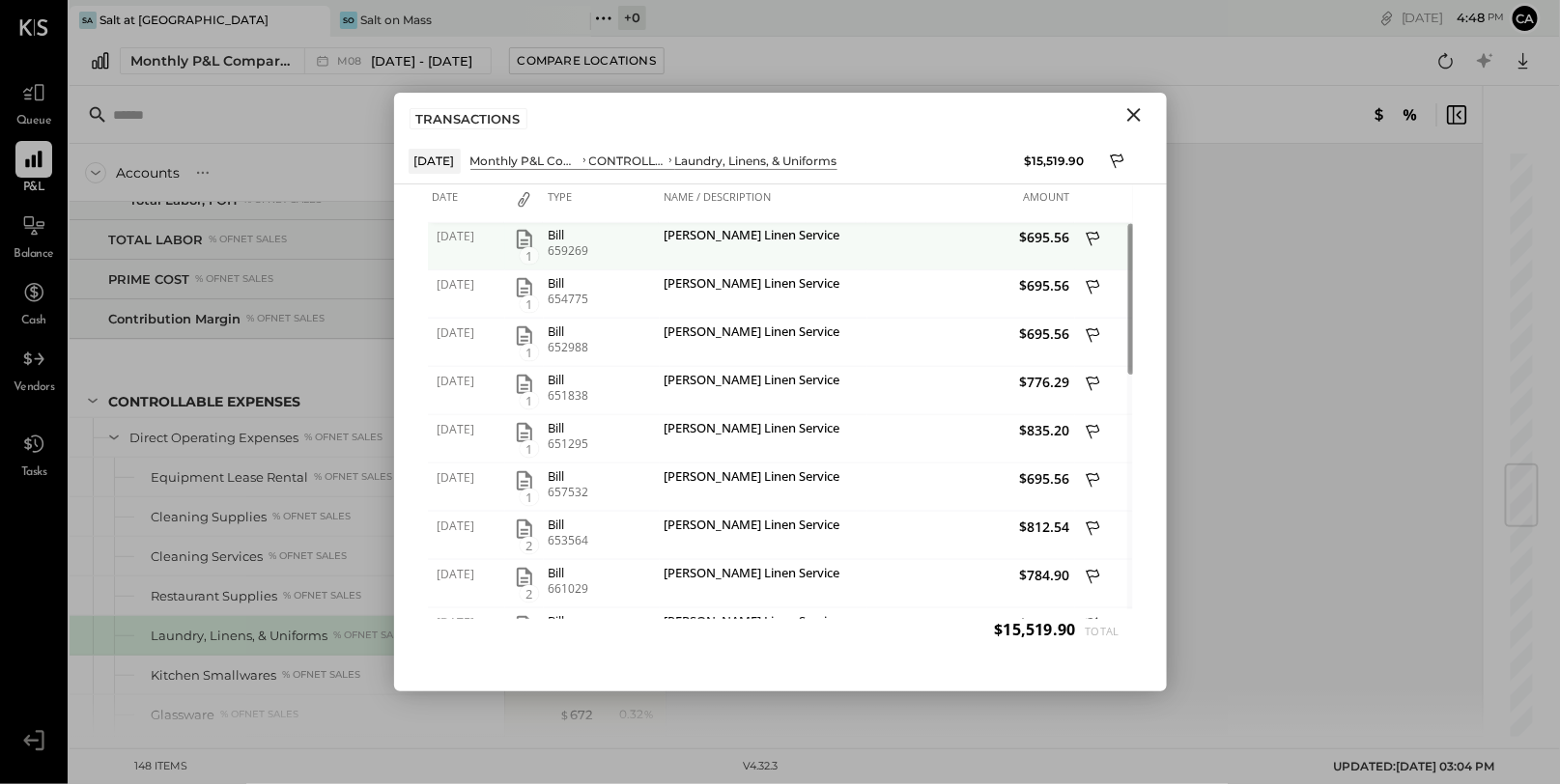
click at [527, 231] on icon "button" at bounding box center [525, 240] width 16 height 20
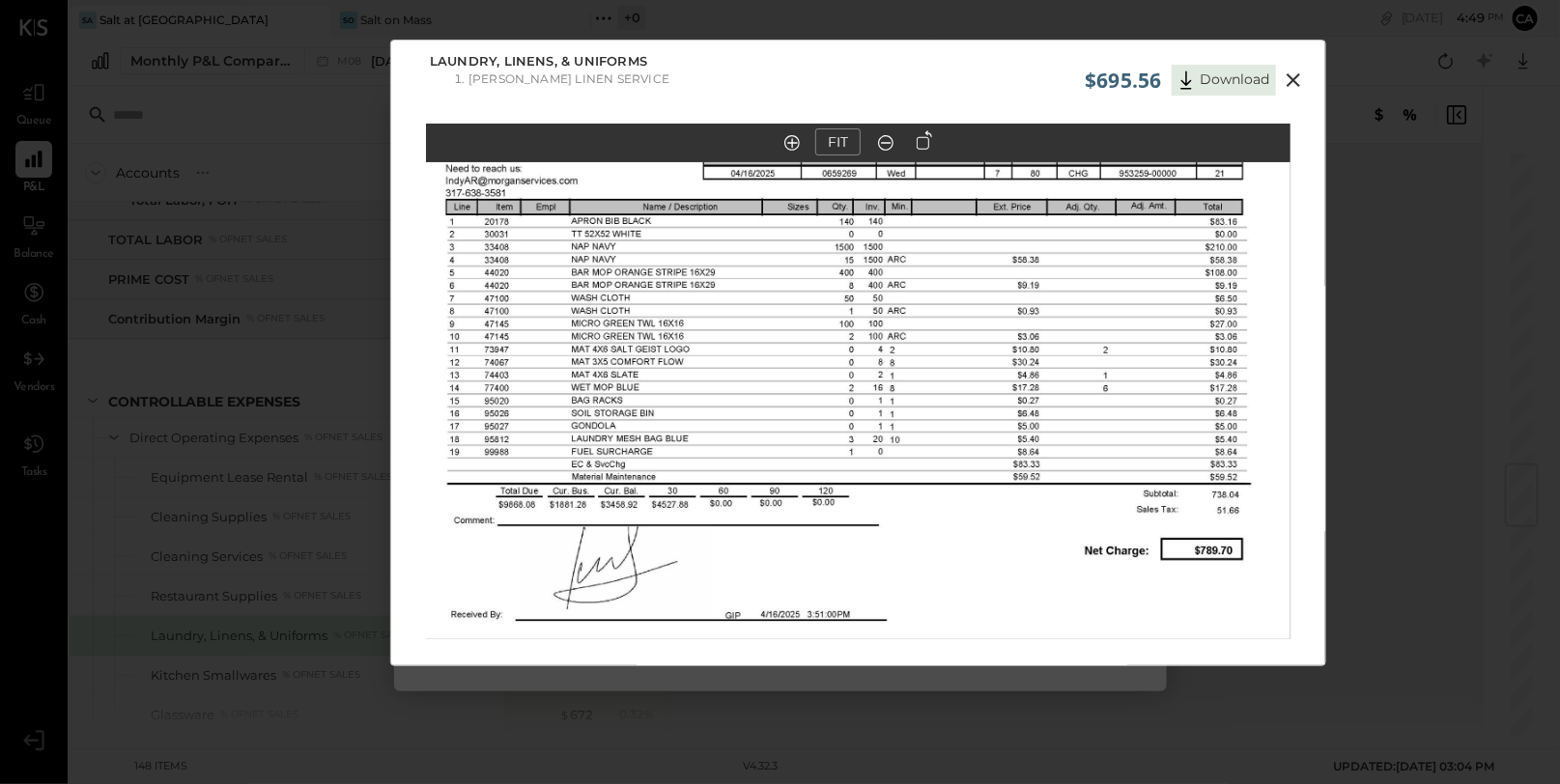
click at [1300, 71] on icon at bounding box center [1294, 80] width 24 height 23
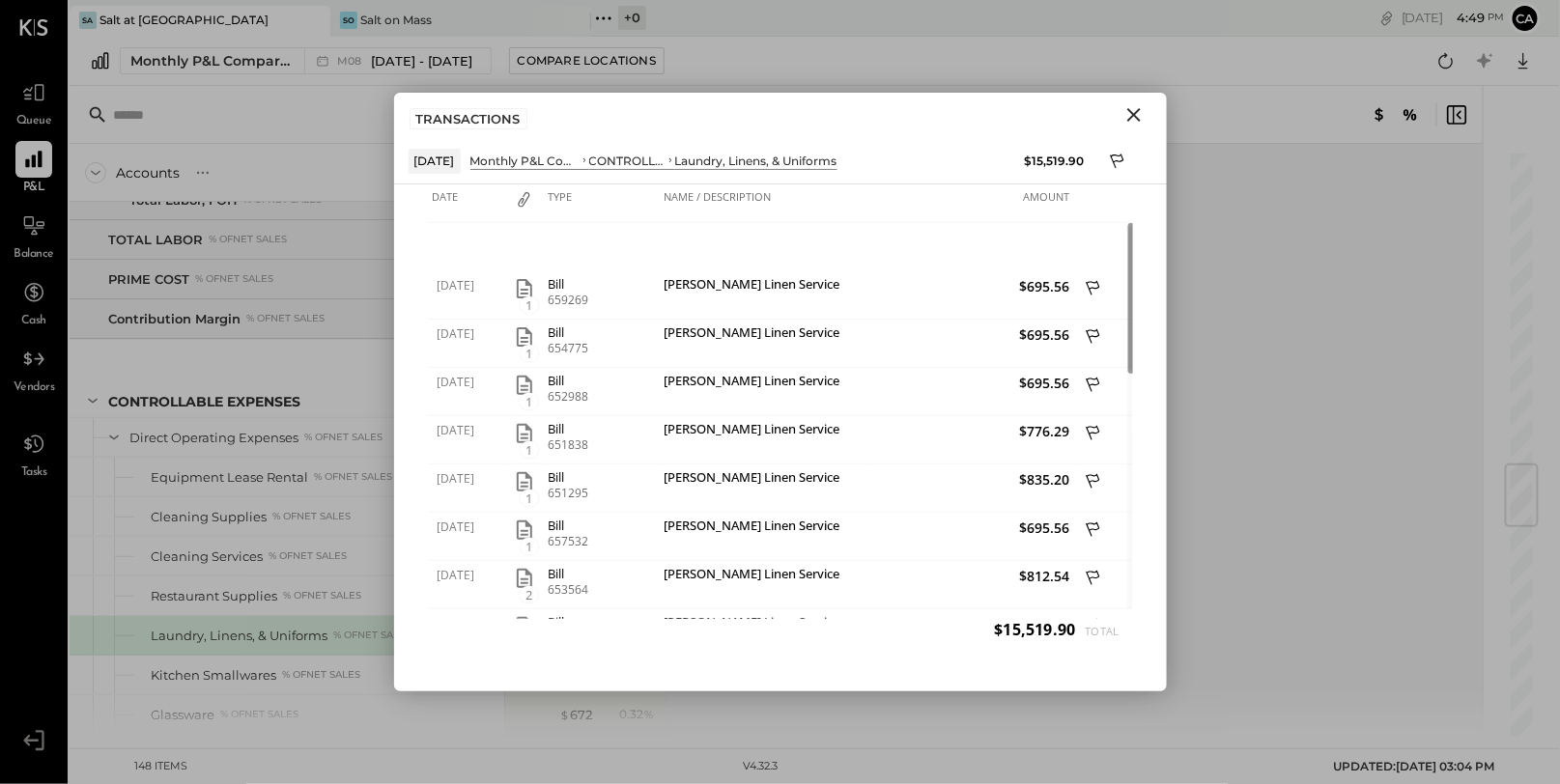
click at [1147, 113] on button "Close" at bounding box center [1135, 115] width 35 height 25
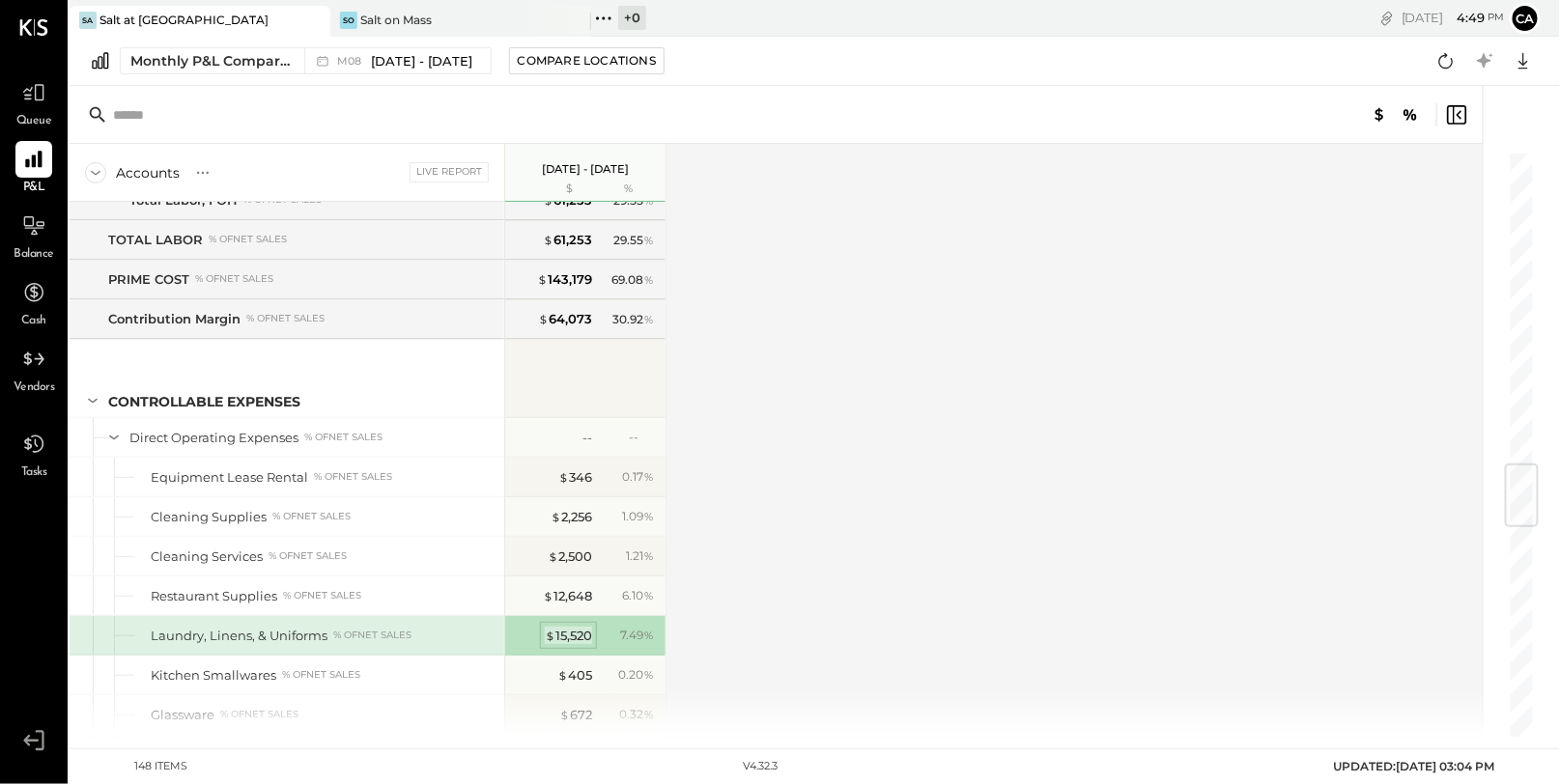
click at [577, 626] on div "$ 15,520" at bounding box center [568, 635] width 47 height 19
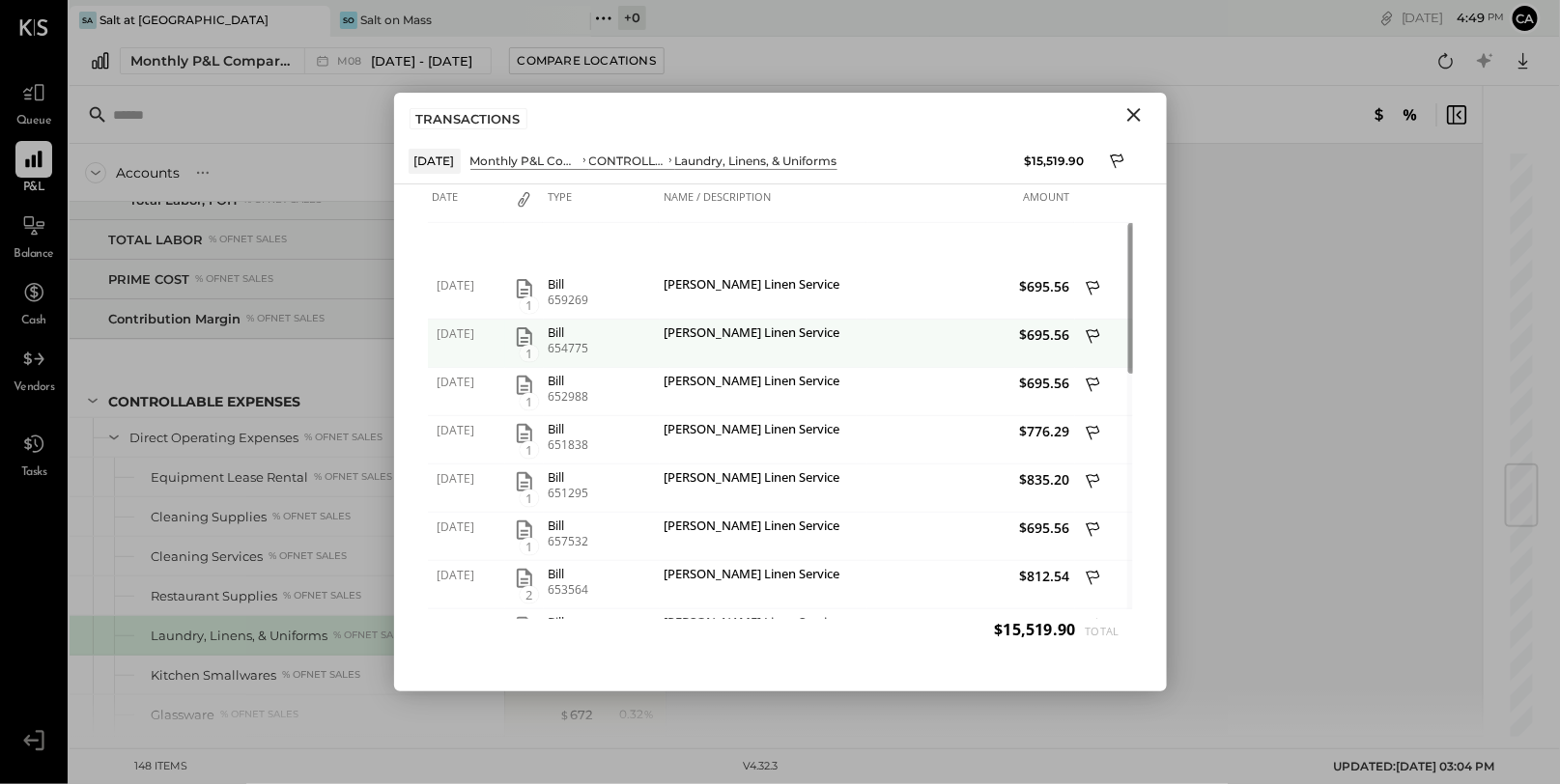
click at [524, 344] on icon "button" at bounding box center [525, 337] width 16 height 20
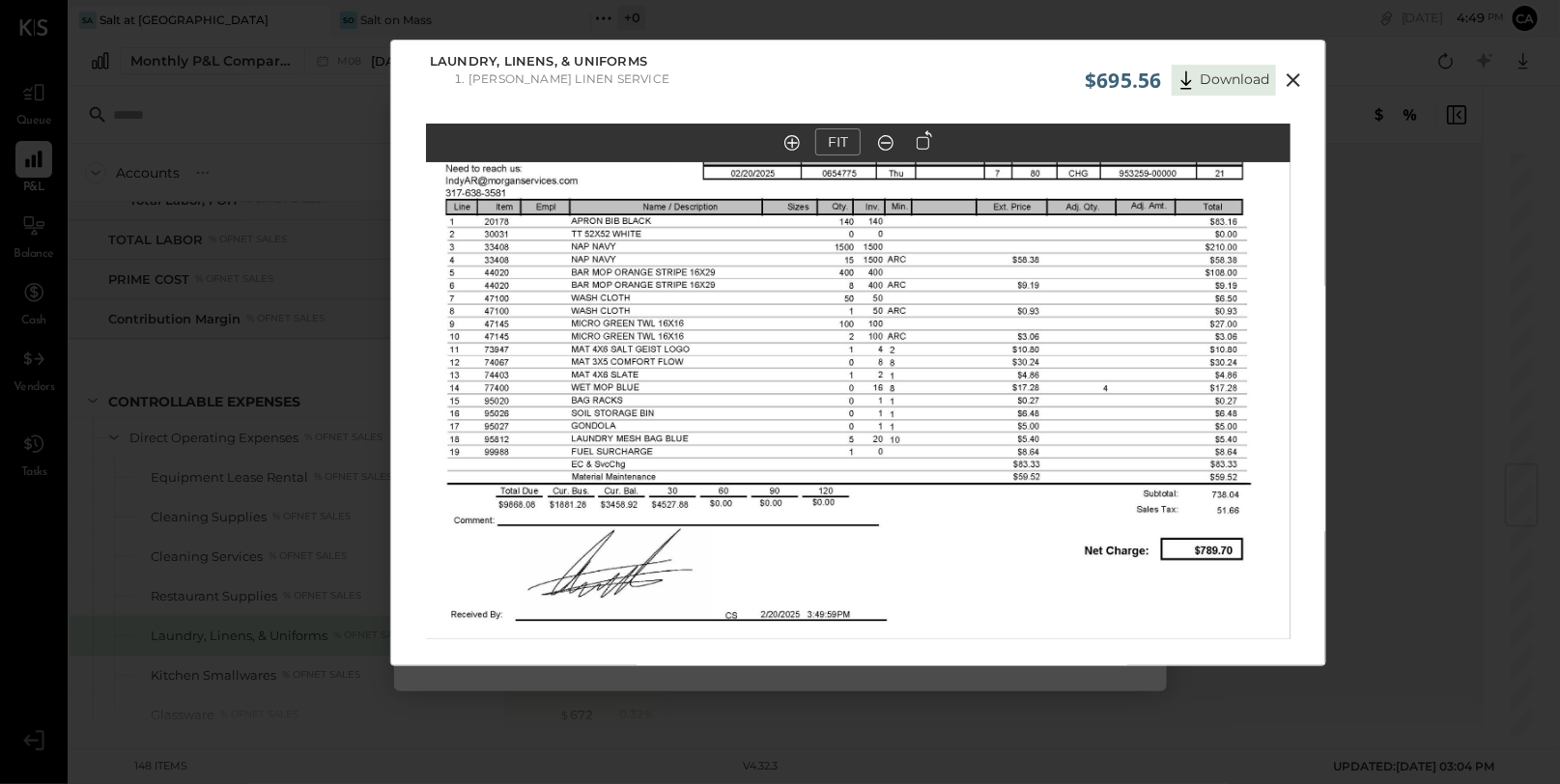
click at [1293, 79] on icon at bounding box center [1294, 80] width 14 height 14
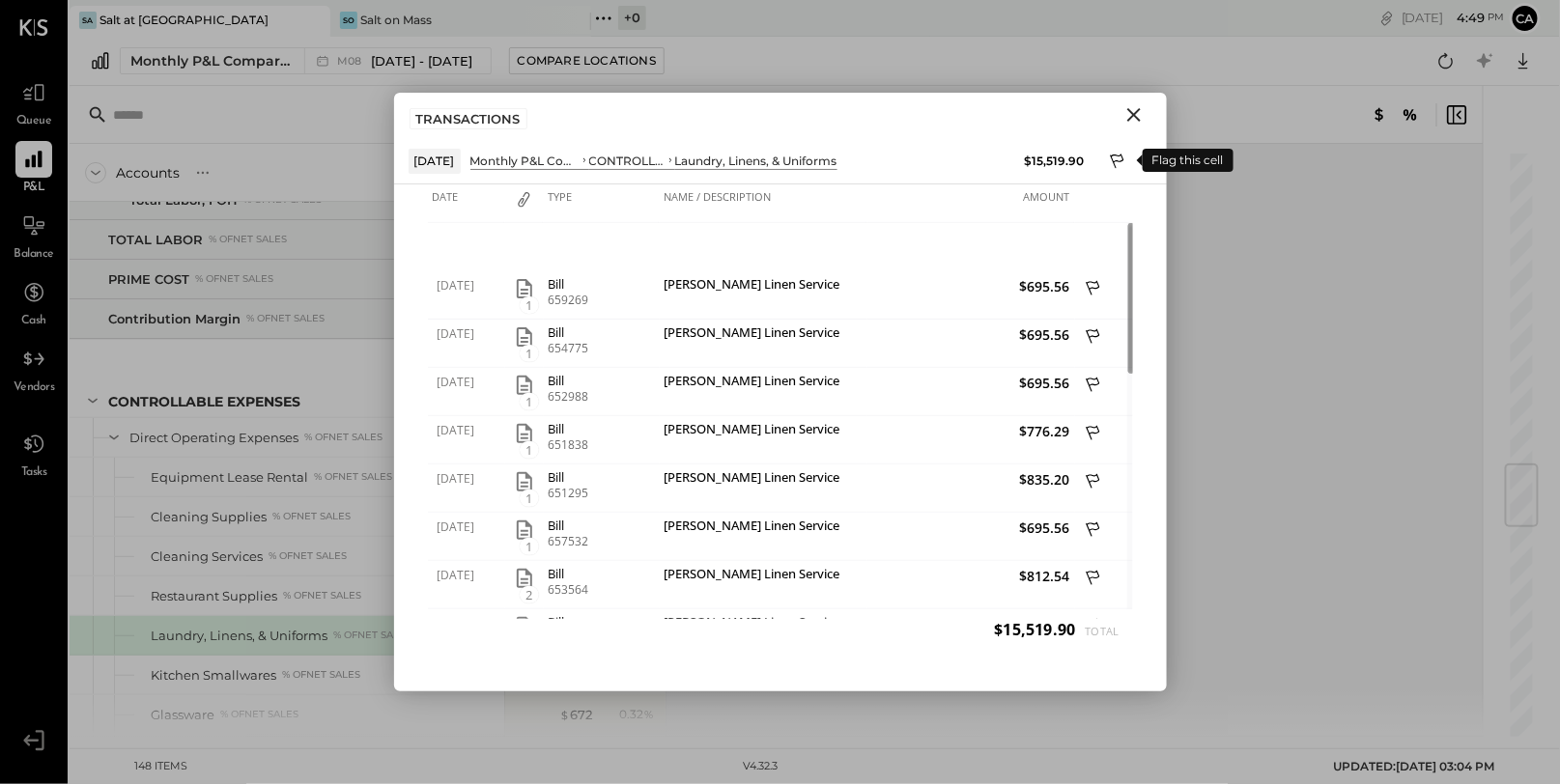
click at [1113, 159] on icon at bounding box center [1119, 163] width 18 height 23
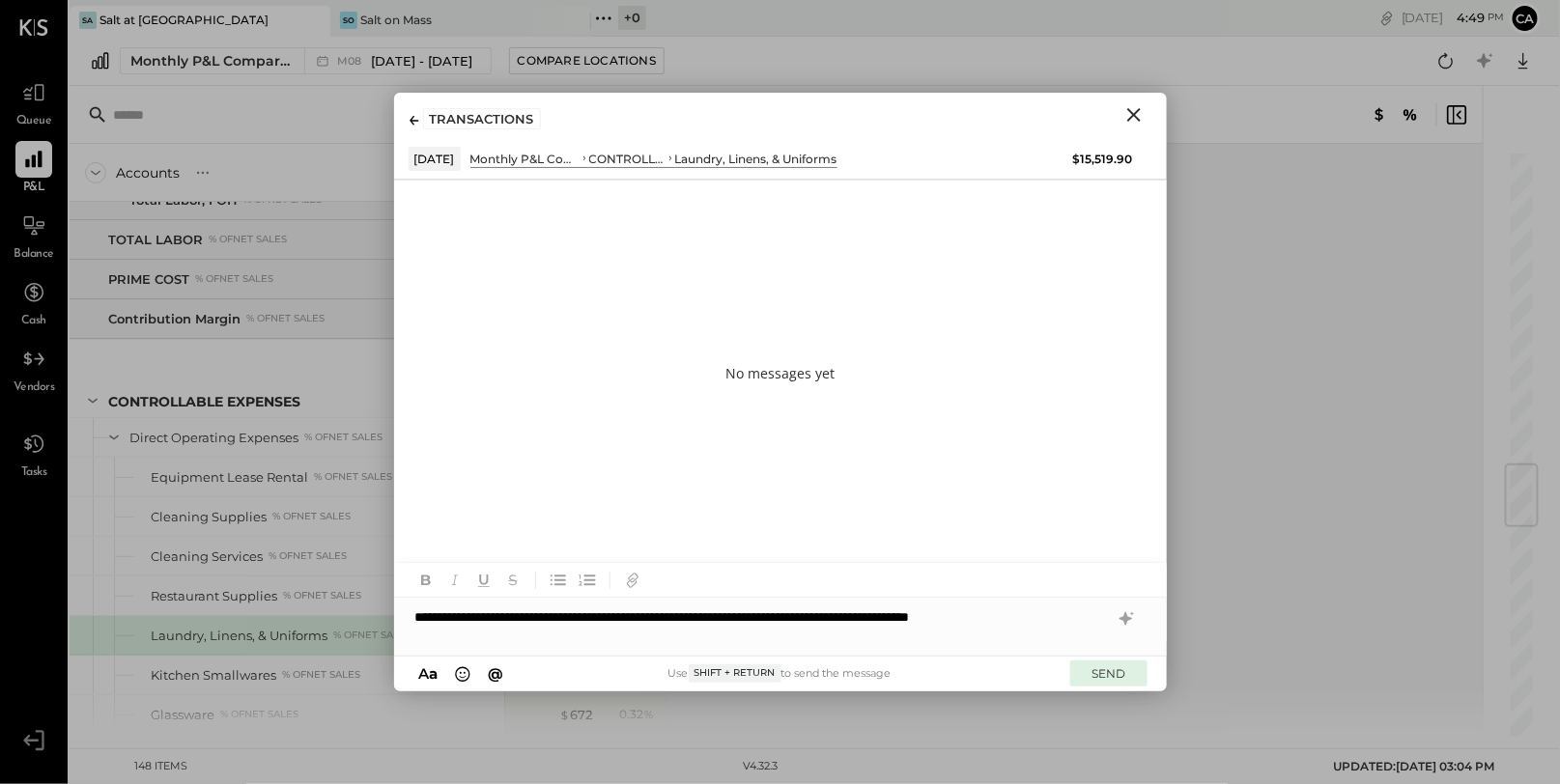
click at [1107, 672] on button "SEND" at bounding box center [1109, 673] width 77 height 26
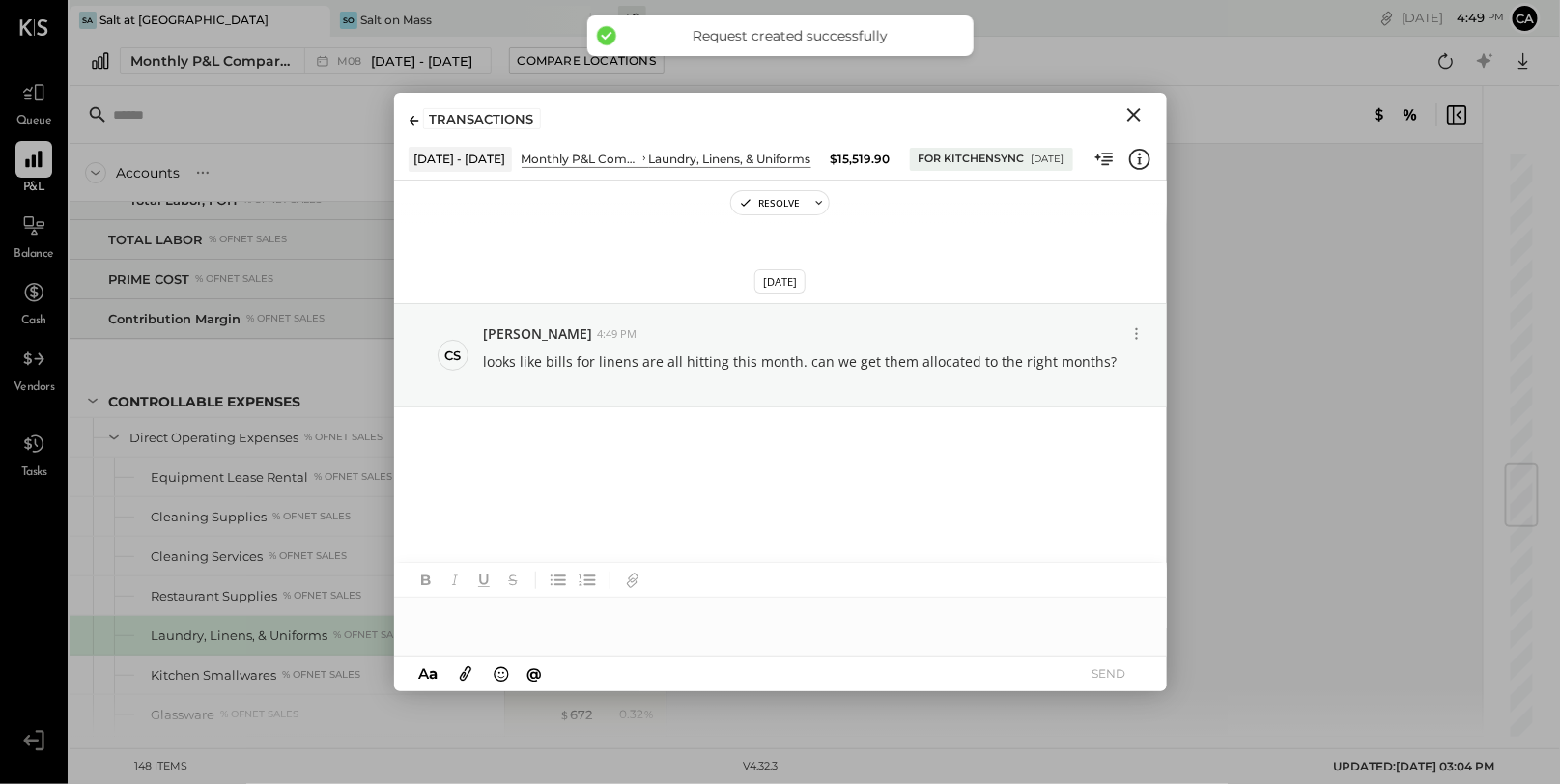
click at [1138, 114] on icon "Close" at bounding box center [1135, 115] width 24 height 23
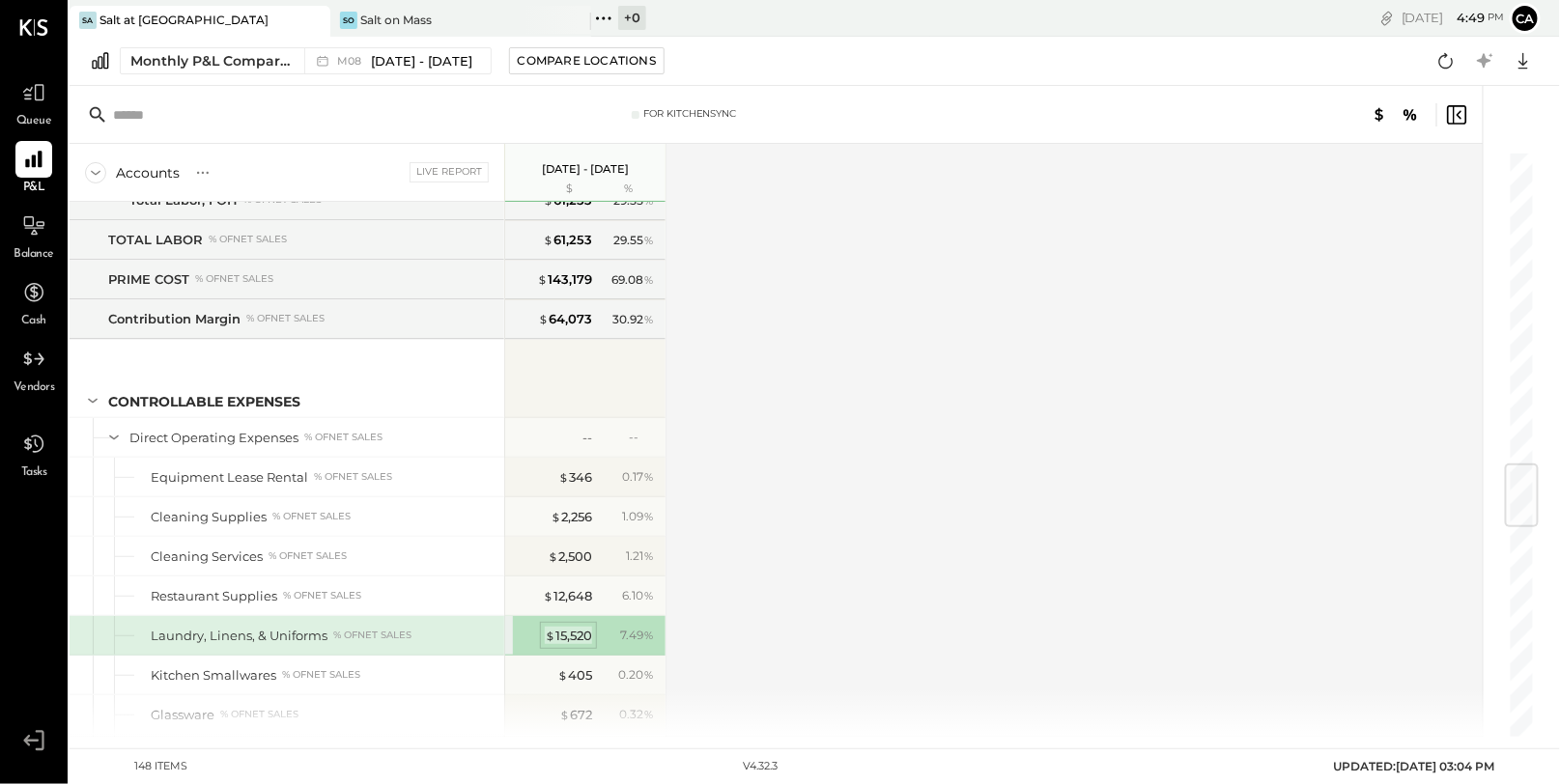
click at [585, 626] on div "$ 15,520" at bounding box center [568, 635] width 47 height 19
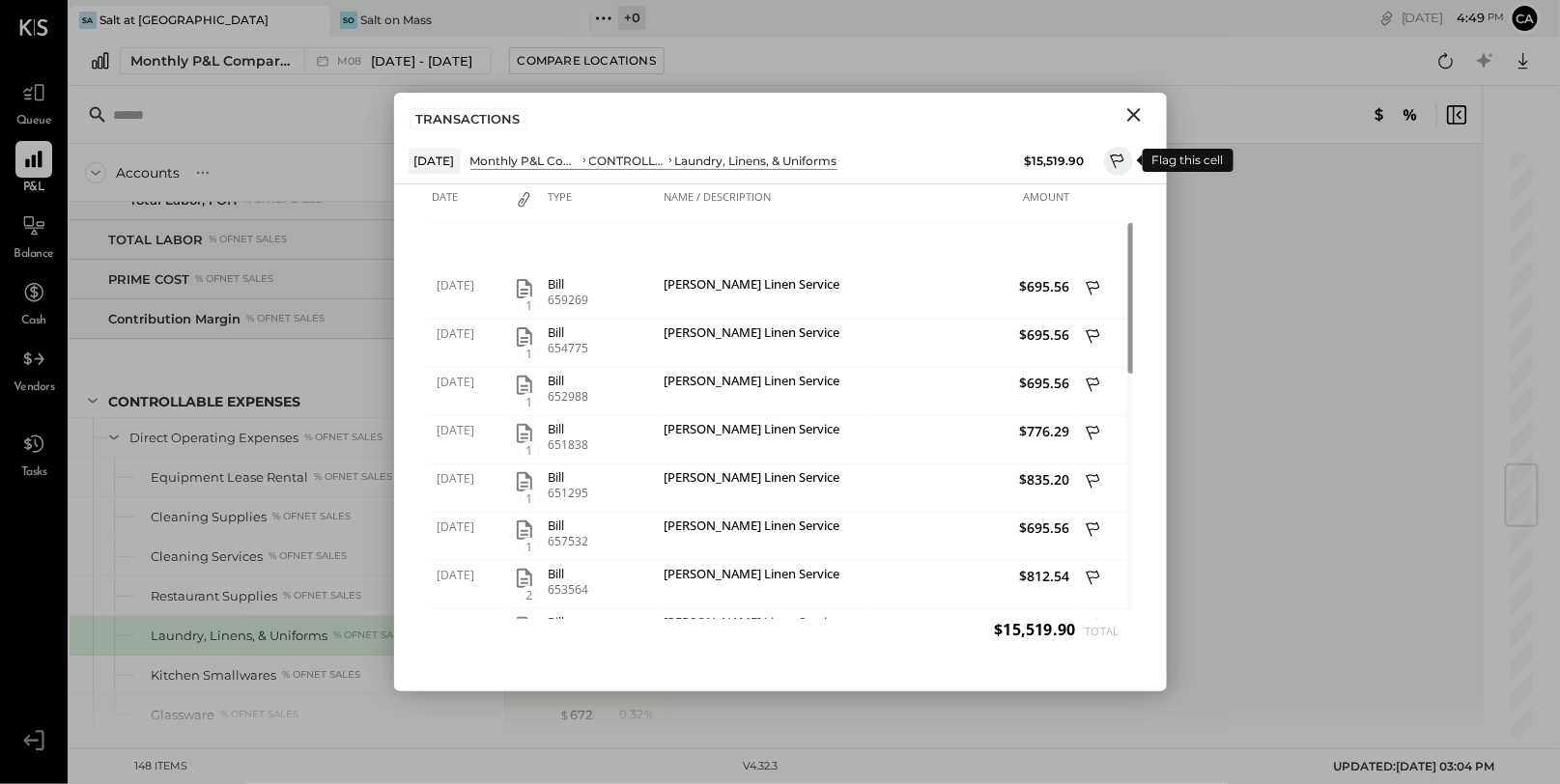
click at [1124, 161] on icon at bounding box center [1119, 163] width 18 height 23
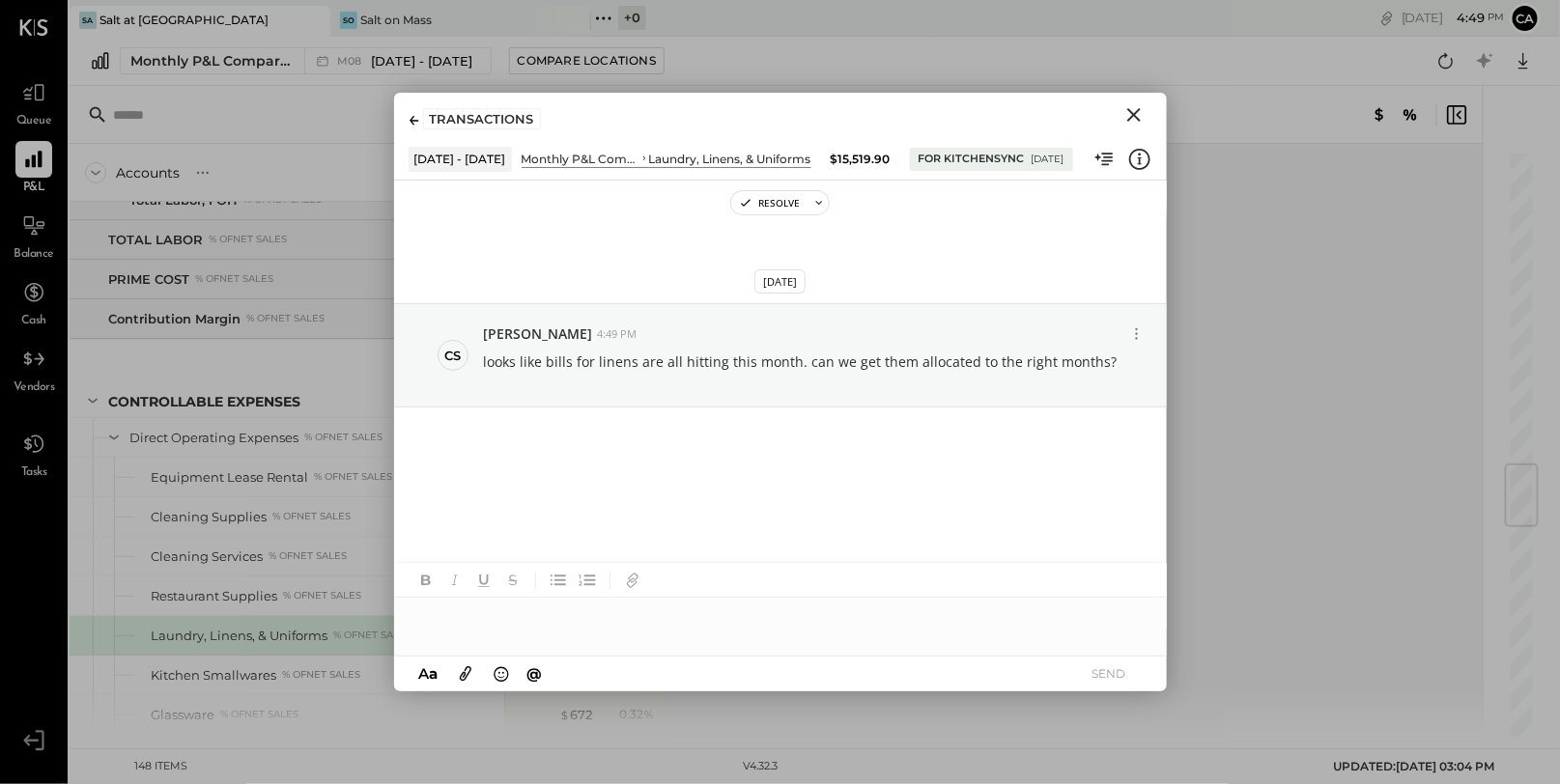
click at [421, 121] on div "TRANSACTIONS" at bounding box center [475, 119] width 131 height 22
click at [411, 119] on icon at bounding box center [414, 120] width 10 height 10
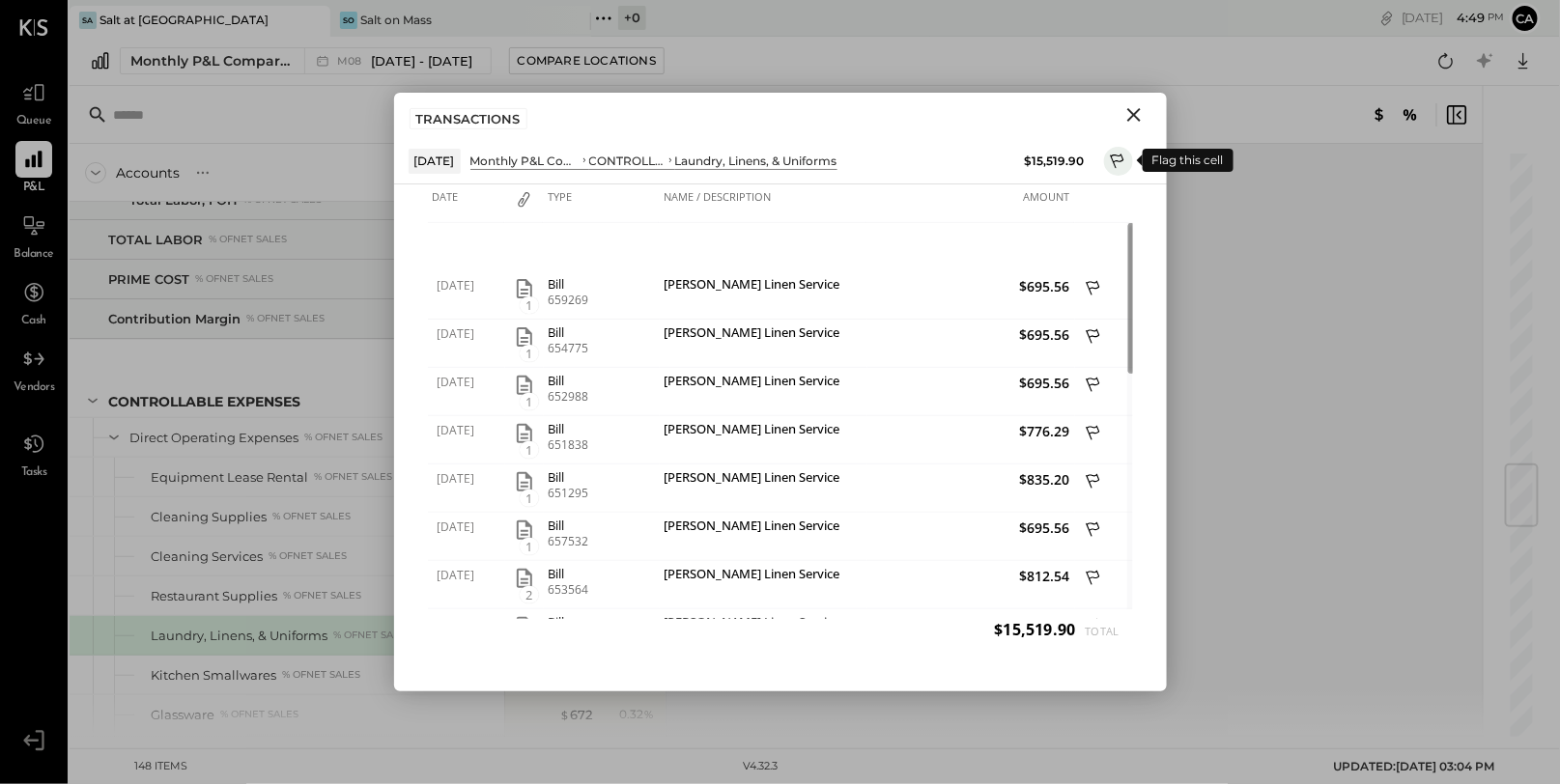
click at [1123, 157] on icon at bounding box center [1117, 161] width 14 height 15
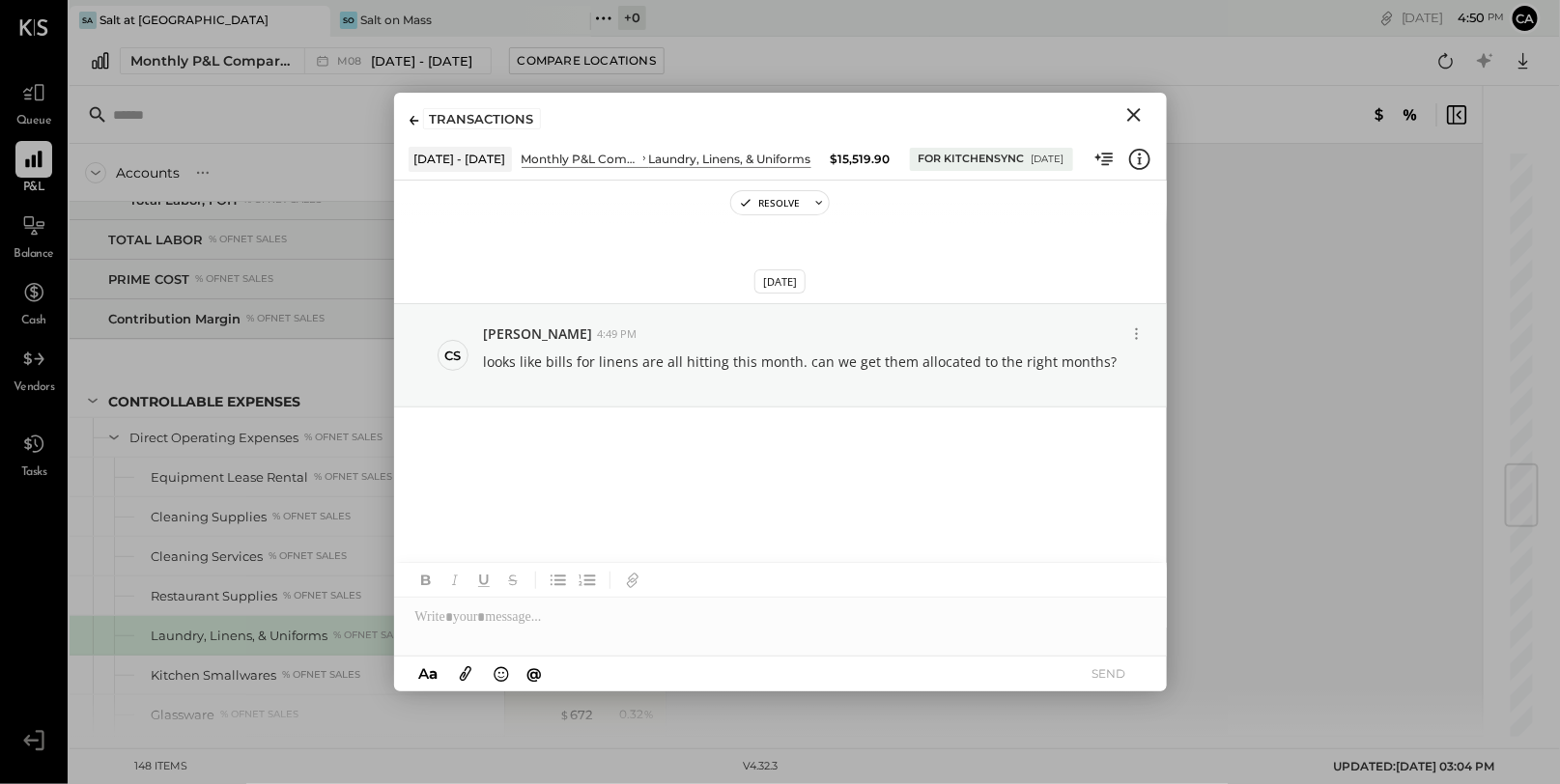
click at [1134, 116] on icon "Close" at bounding box center [1135, 115] width 24 height 23
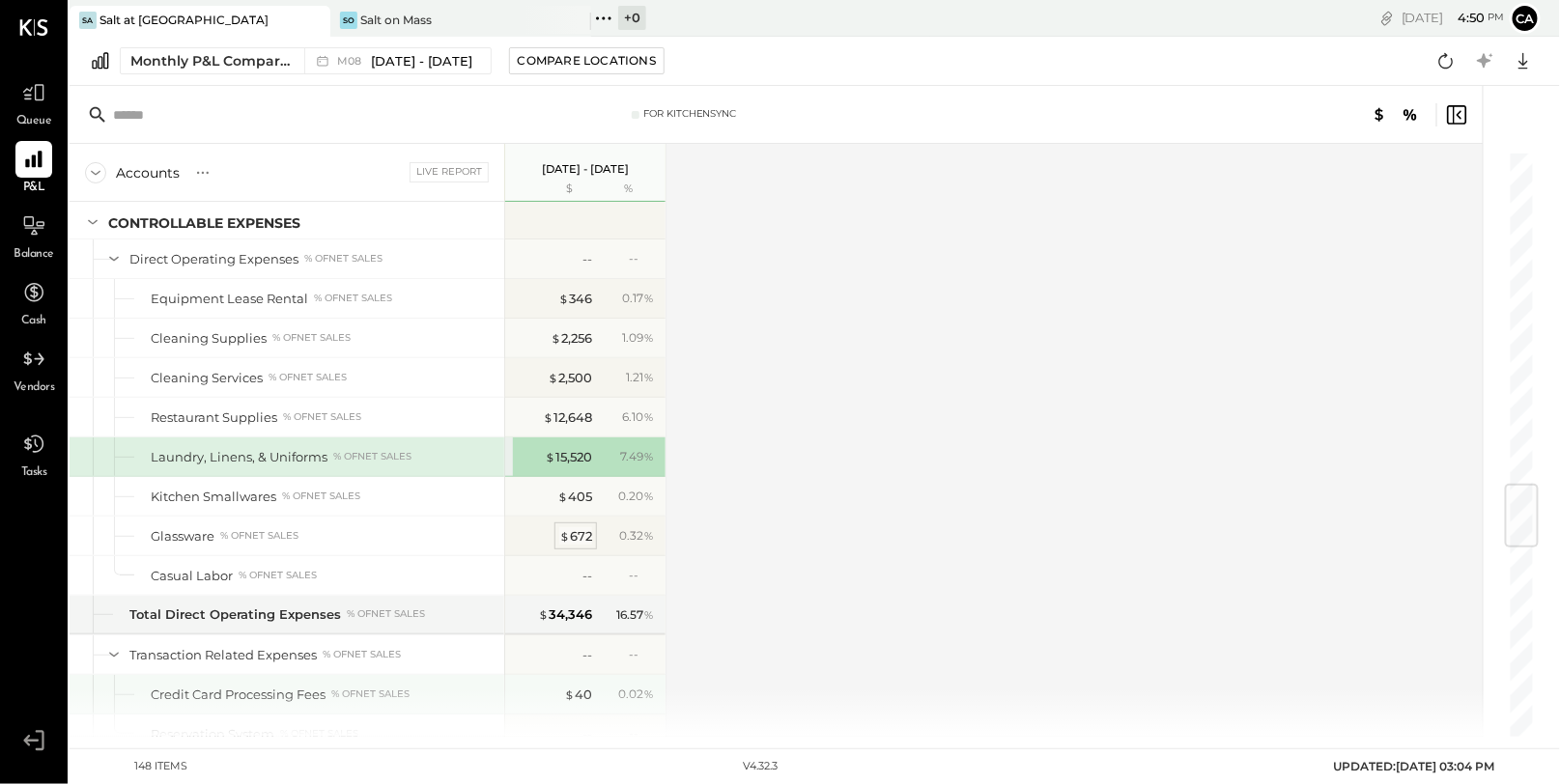
scroll to position [2818, 0]
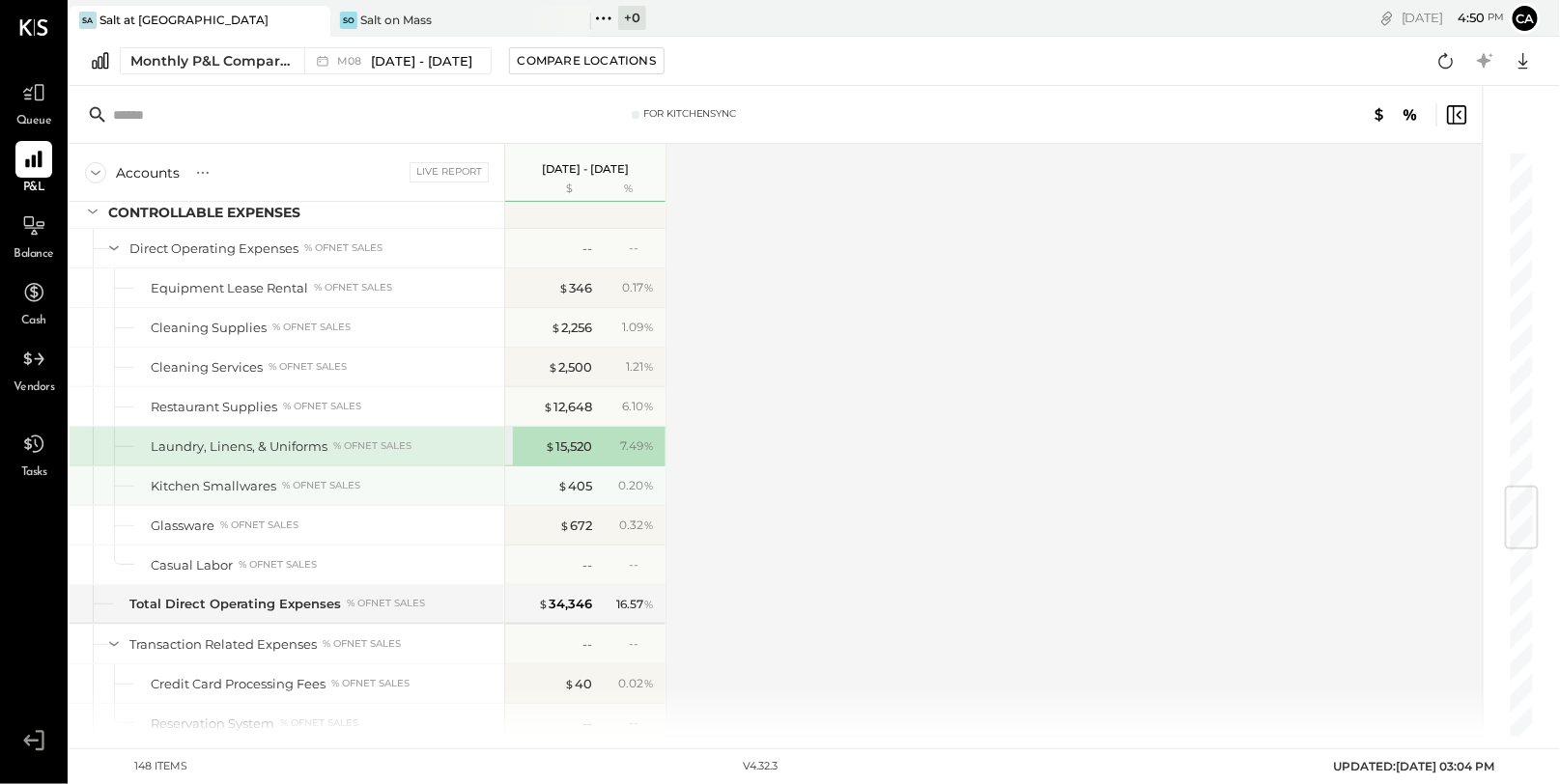
click at [595, 467] on div "$ 405 0.20 %" at bounding box center [588, 485] width 145 height 38
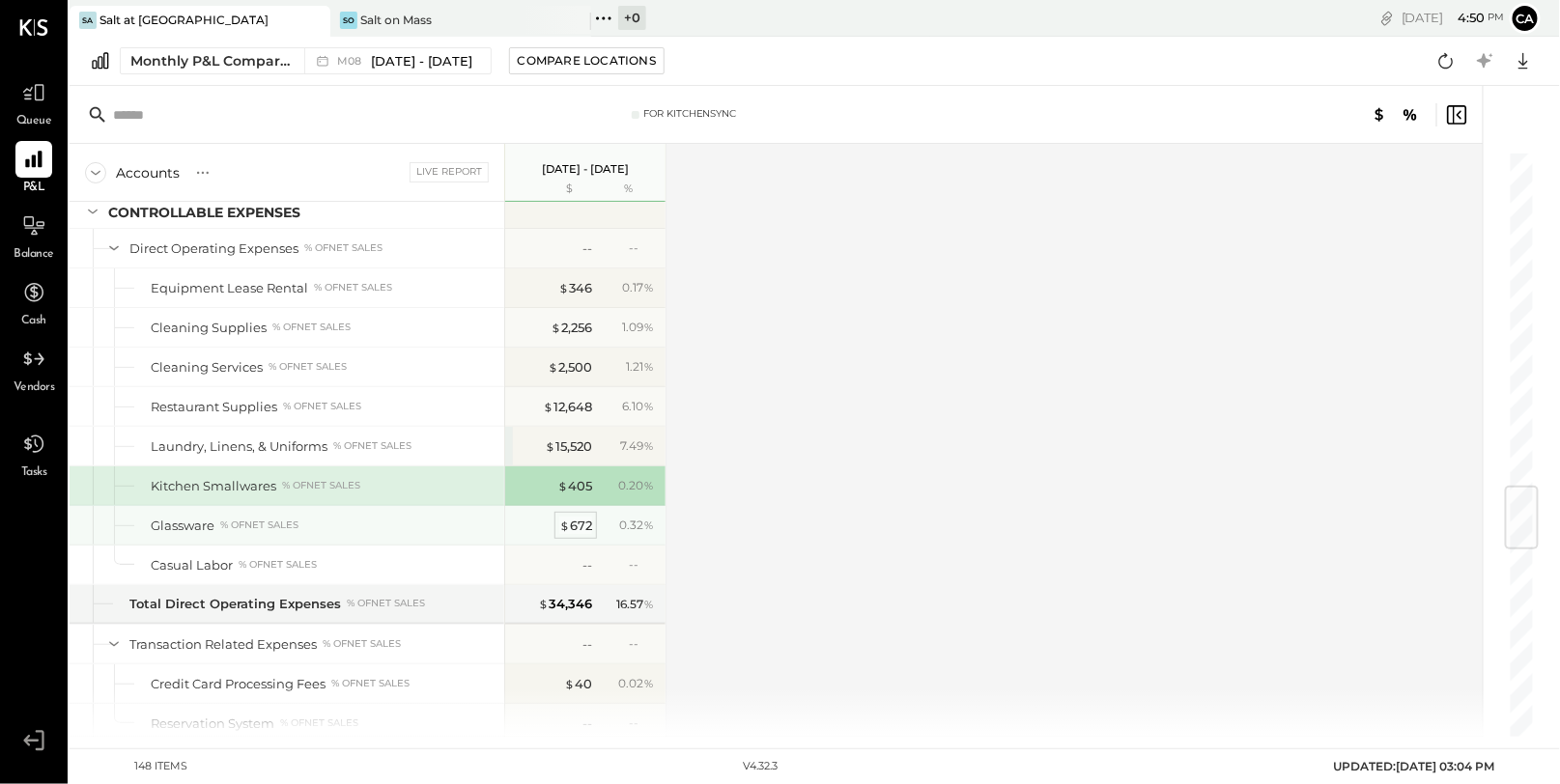
click at [580, 517] on div "$ 672" at bounding box center [576, 526] width 33 height 19
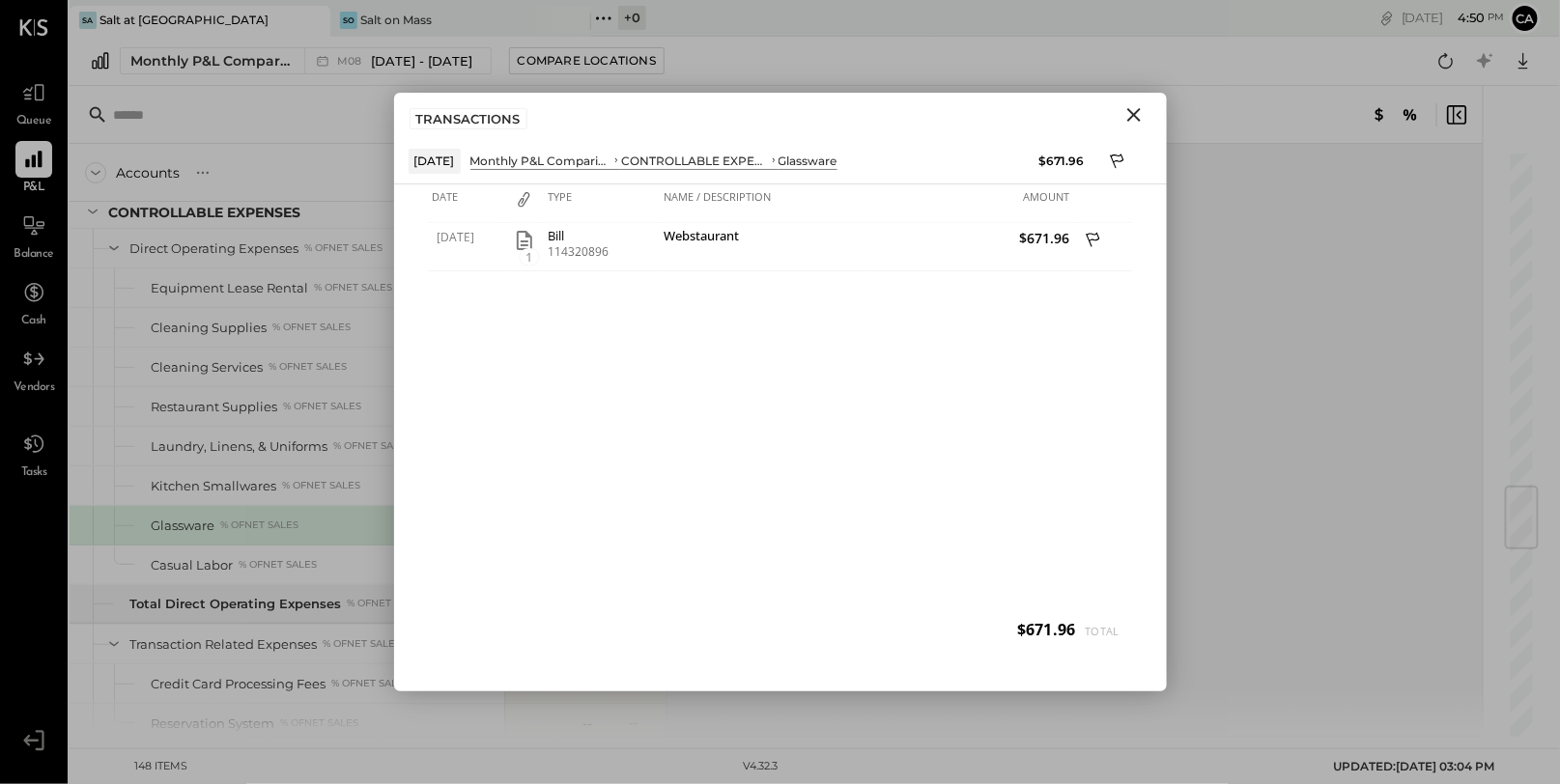
click at [1135, 119] on icon "Close" at bounding box center [1135, 115] width 24 height 23
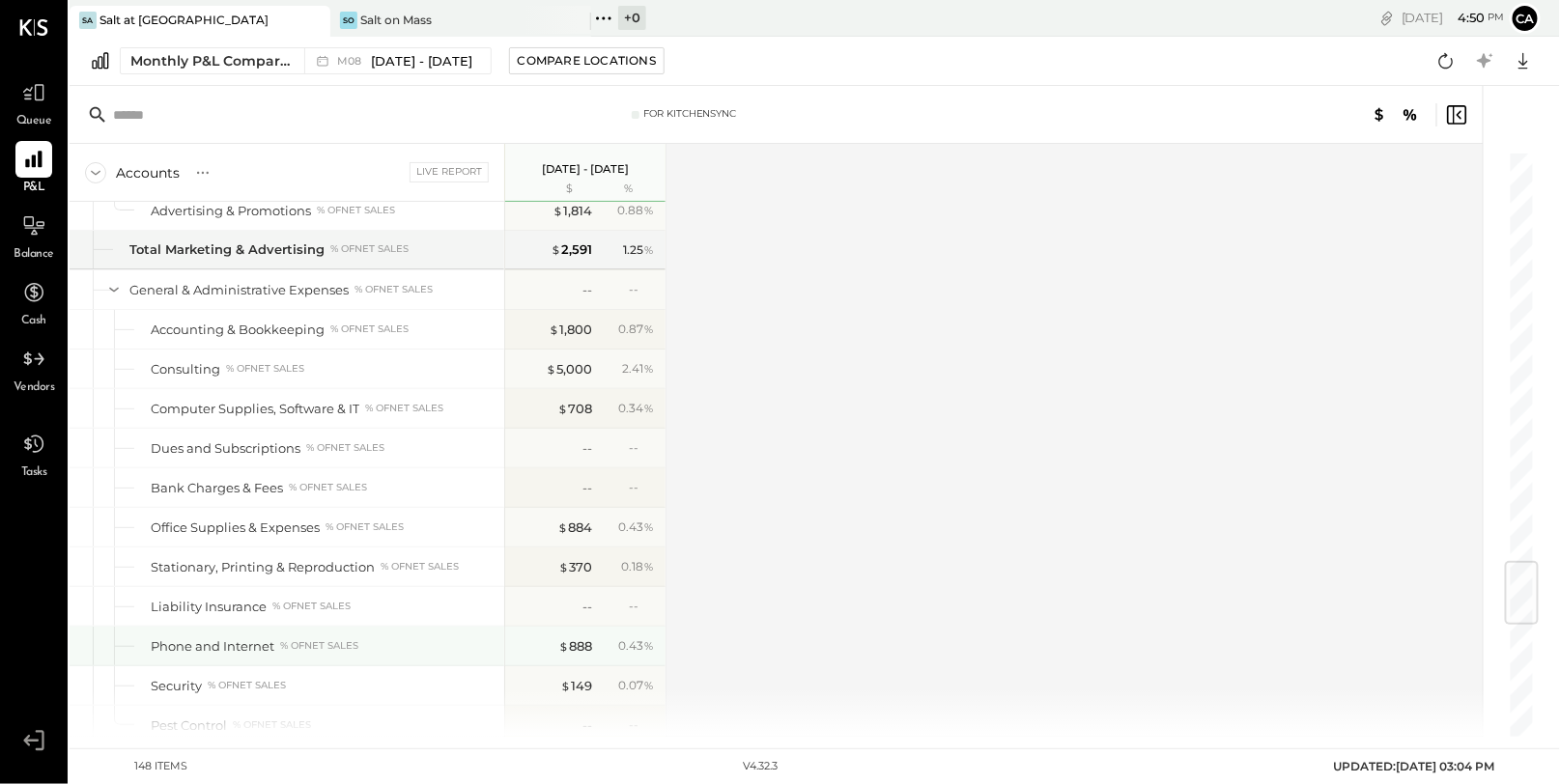
scroll to position [3502, 0]
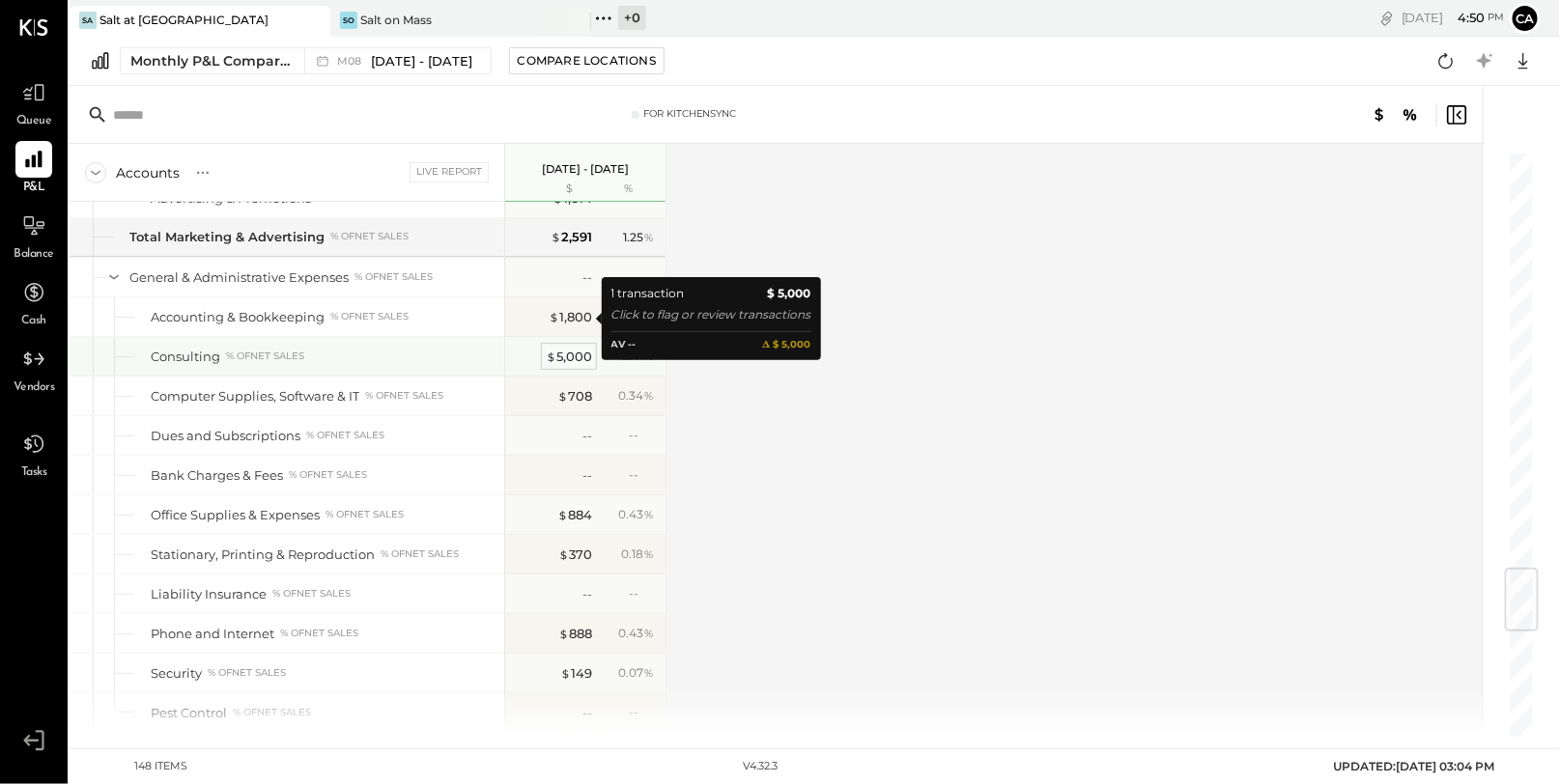
click at [580, 347] on div "$ 5,000" at bounding box center [568, 356] width 46 height 19
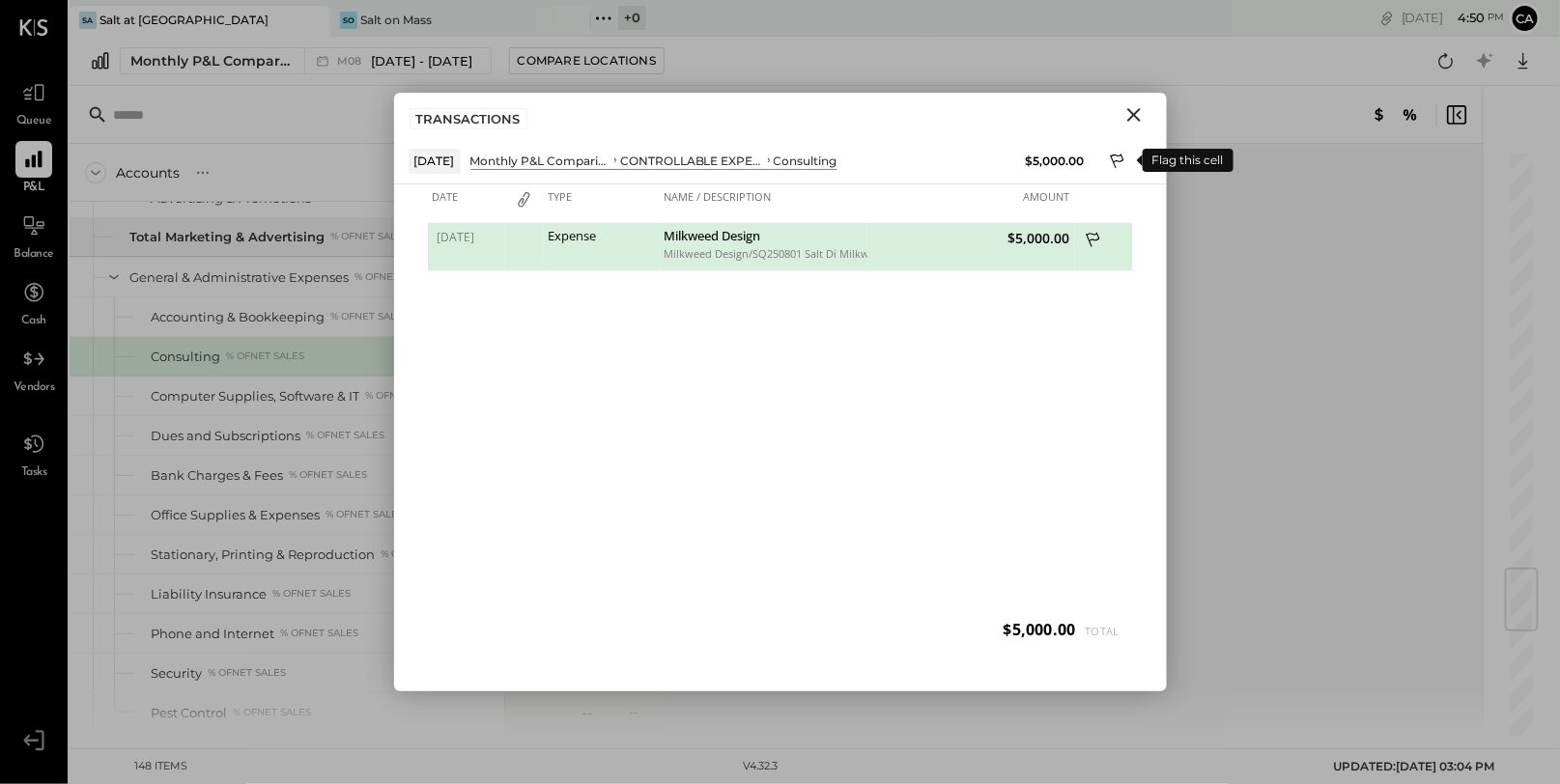
click at [1113, 148] on button at bounding box center [1119, 161] width 29 height 29
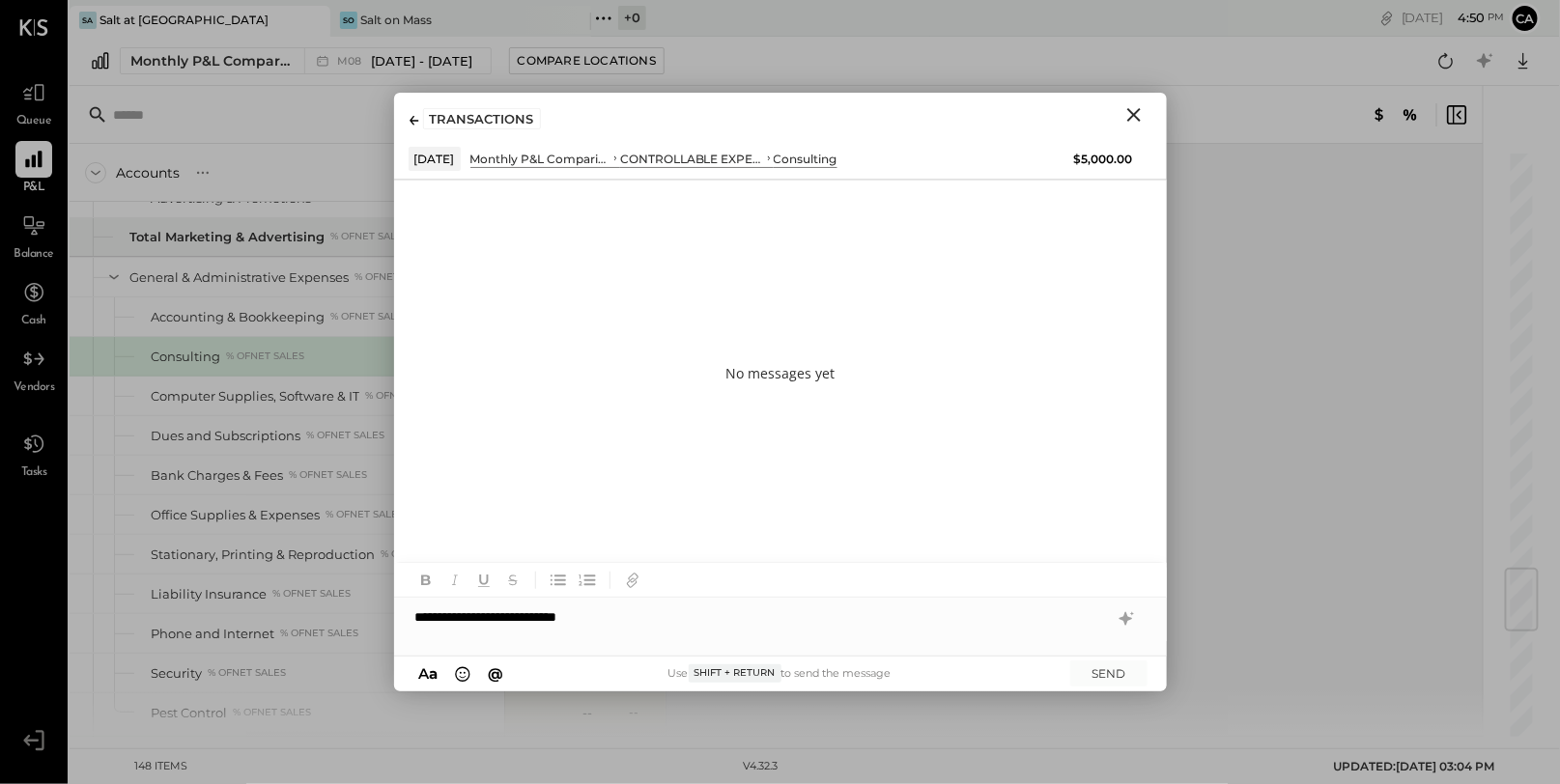
click at [1133, 114] on icon "Close" at bounding box center [1134, 115] width 14 height 14
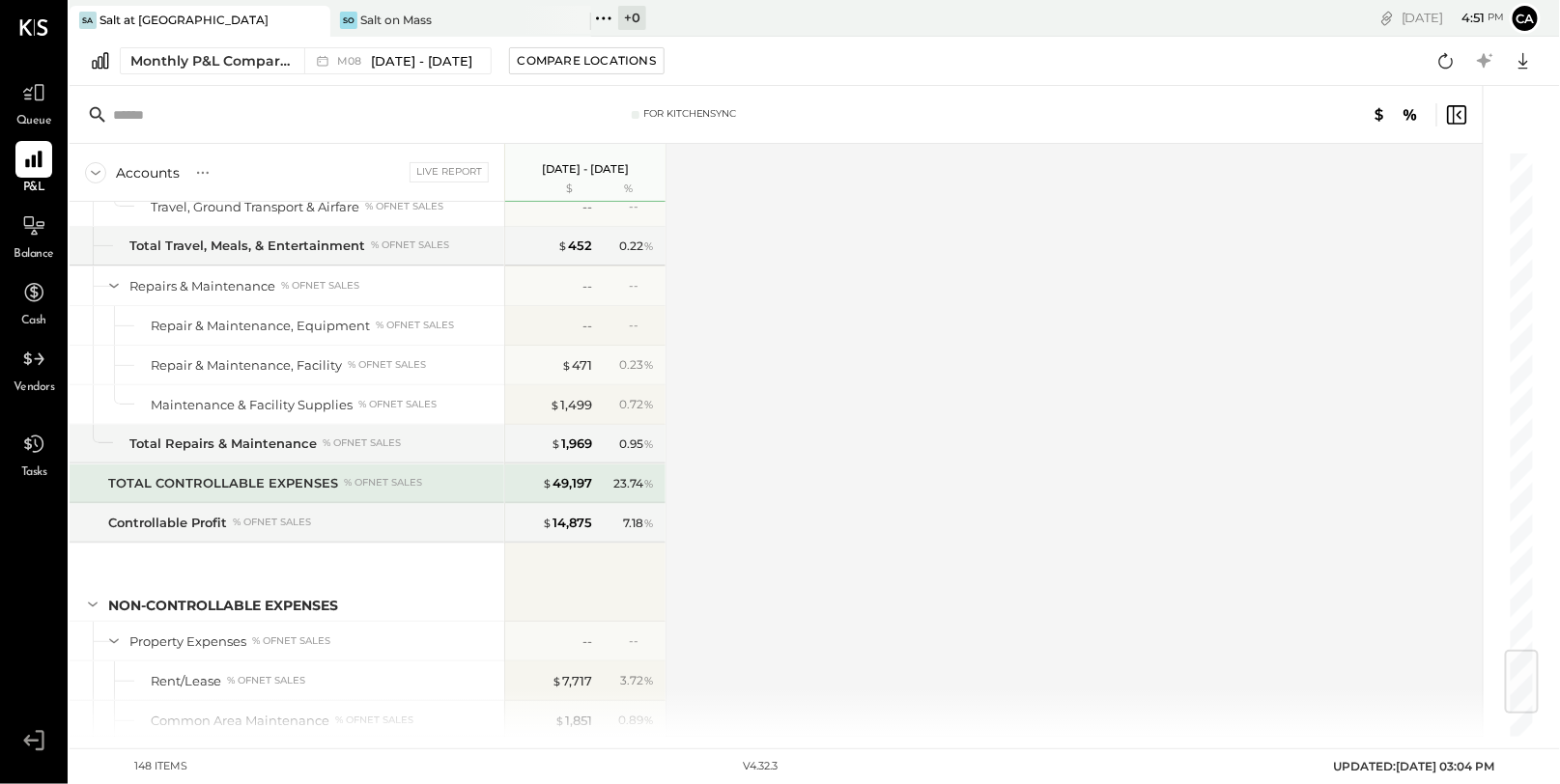
scroll to position [4274, 0]
